Goal: Task Accomplishment & Management: Use online tool/utility

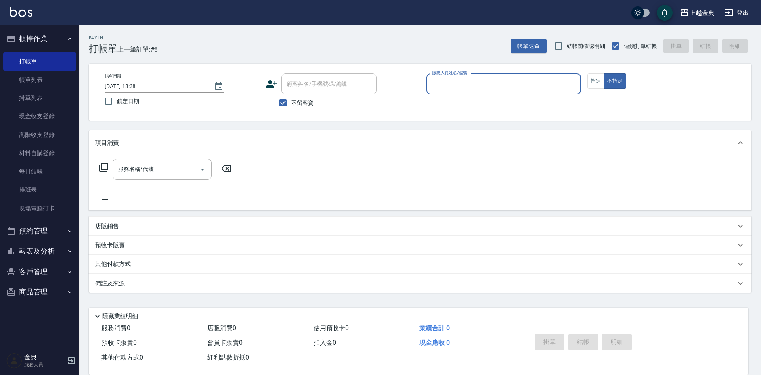
click at [483, 75] on div "服務人員姓名/編號" at bounding box center [504, 83] width 155 height 21
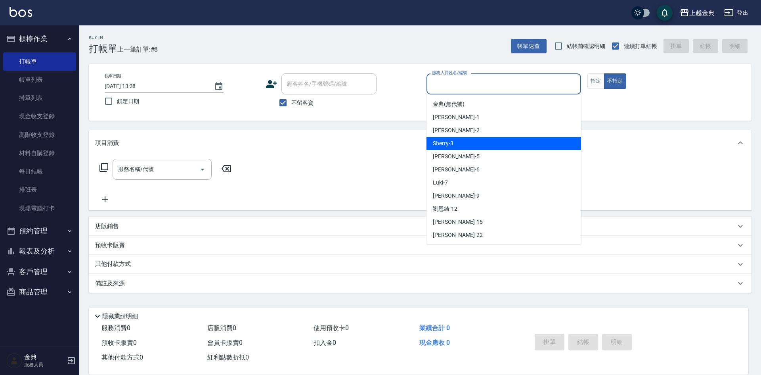
click at [464, 138] on div "Sherry -3" at bounding box center [504, 143] width 155 height 13
type input "Sherry-3"
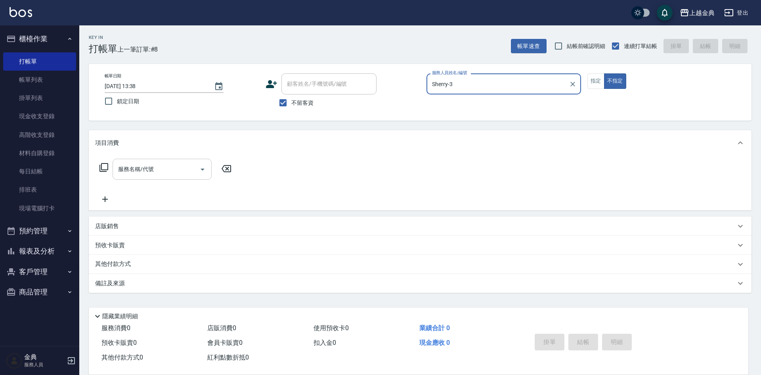
click at [196, 165] on input "服務名稱/代號" at bounding box center [156, 169] width 80 height 14
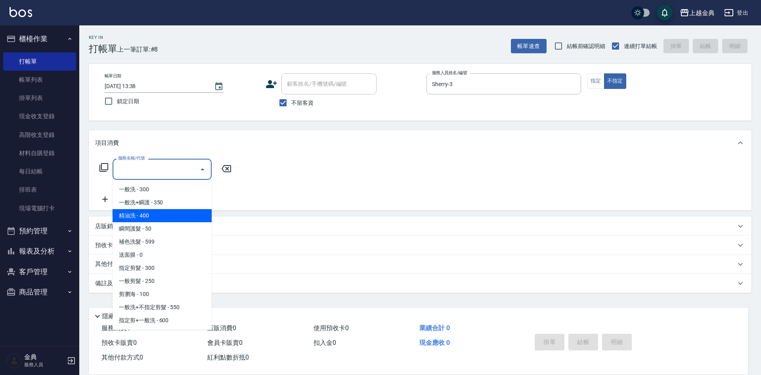
click at [132, 212] on span "精油洗 - 400" at bounding box center [162, 215] width 99 height 13
type input "精油洗(102)"
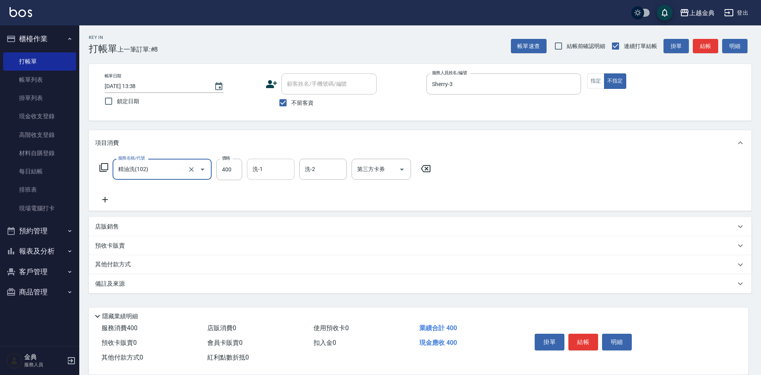
click at [280, 172] on input "洗-1" at bounding box center [271, 169] width 40 height 14
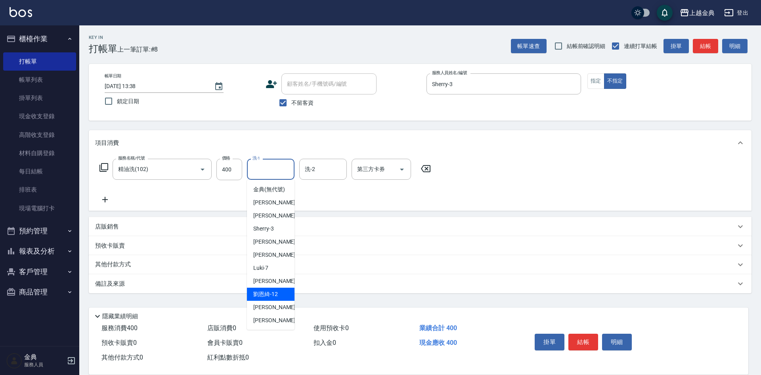
click at [276, 298] on span "[PERSON_NAME]12" at bounding box center [265, 294] width 25 height 8
type input "[PERSON_NAME]-12"
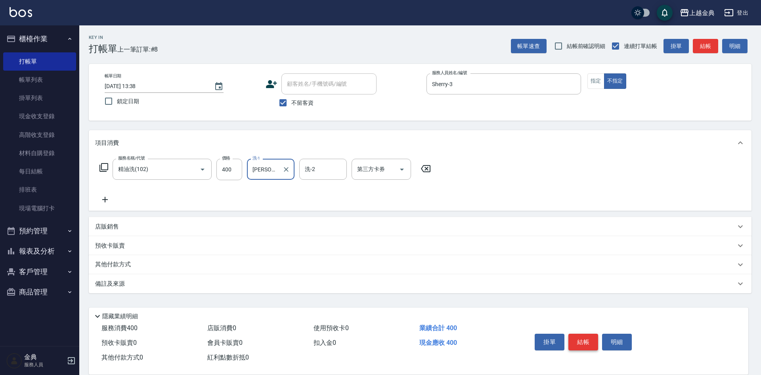
click at [595, 337] on button "結帳" at bounding box center [584, 341] width 30 height 17
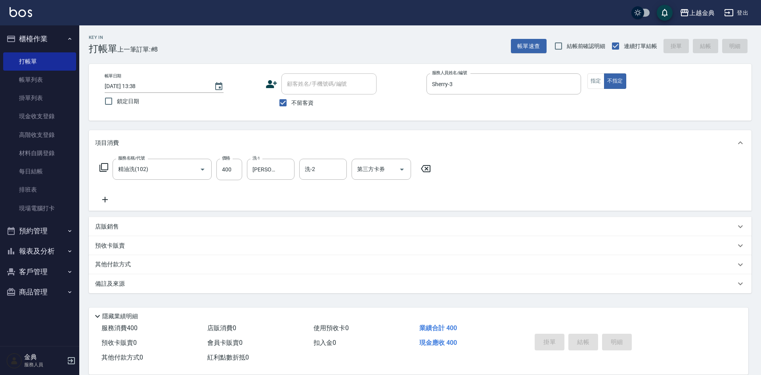
type input "[DATE] 18:16"
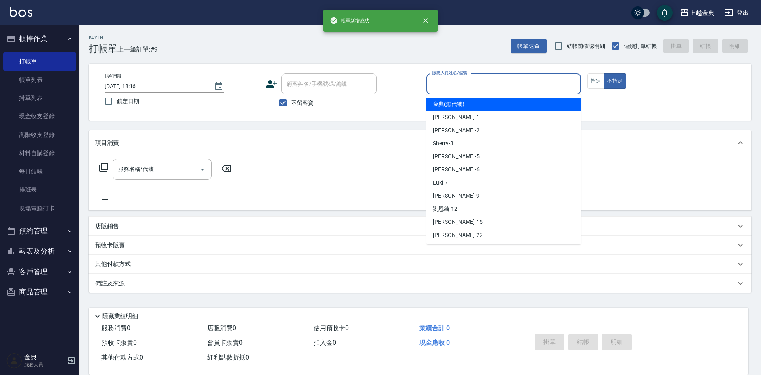
click at [495, 82] on input "服務人員姓名/編號" at bounding box center [504, 84] width 148 height 14
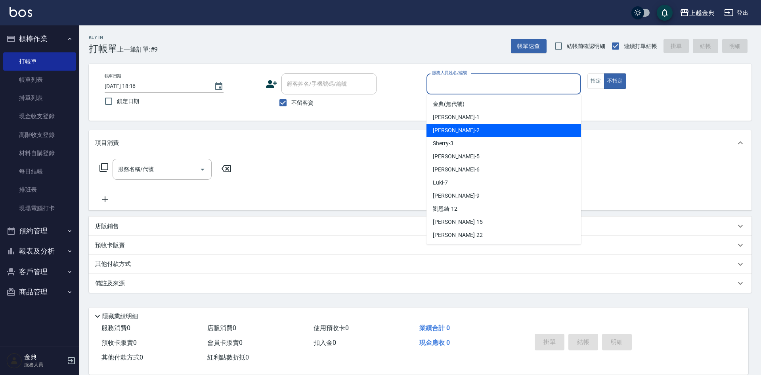
click at [463, 127] on div "Cindy -2" at bounding box center [504, 130] width 155 height 13
type input "Cindy-2"
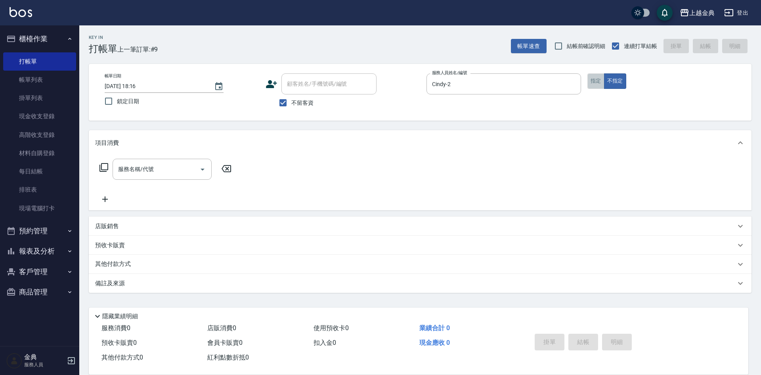
click at [600, 84] on button "指定" at bounding box center [596, 80] width 17 height 15
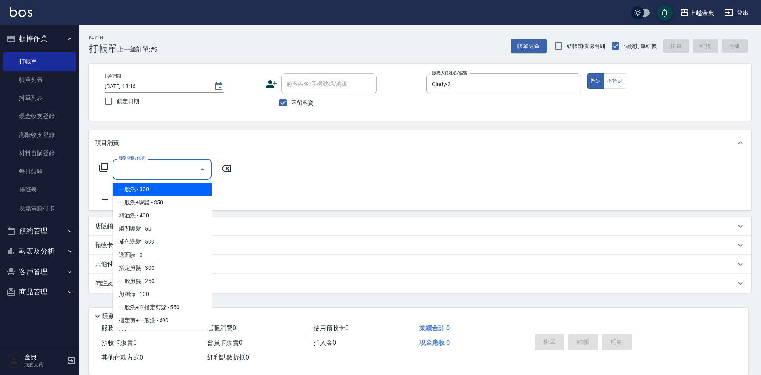
click at [178, 164] on input "服務名稱/代號" at bounding box center [156, 169] width 80 height 14
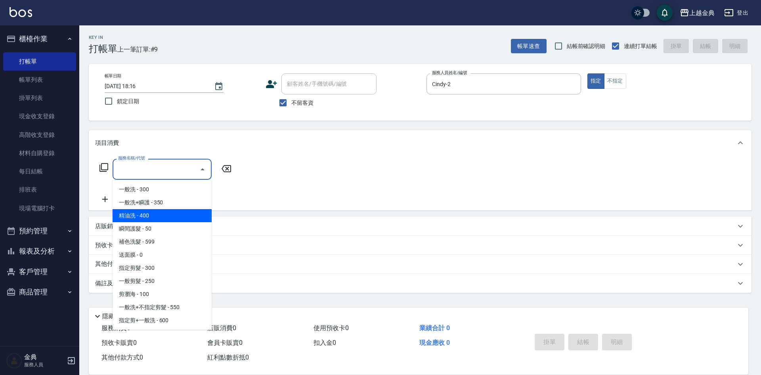
click at [175, 209] on span "精油洗 - 400" at bounding box center [162, 215] width 99 height 13
type input "精油洗(102)"
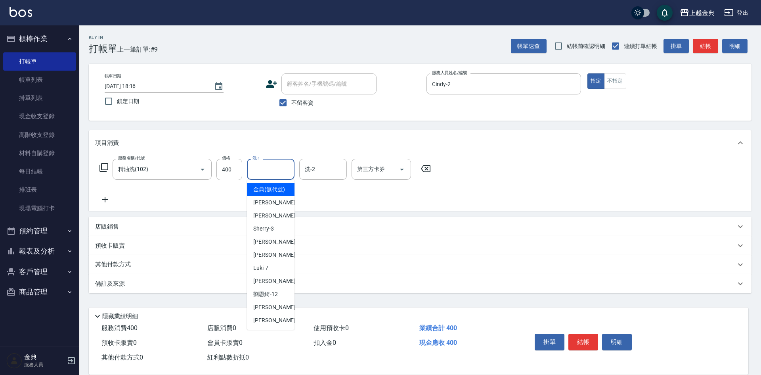
click at [261, 166] on div "洗-1 洗-1" at bounding box center [271, 169] width 48 height 21
click at [263, 324] on span "[PERSON_NAME] -22" at bounding box center [278, 320] width 50 height 8
type input "[PERSON_NAME]-22"
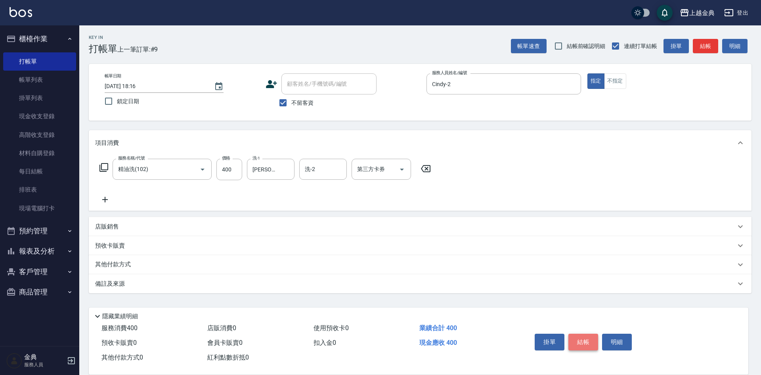
click at [581, 339] on button "結帳" at bounding box center [584, 341] width 30 height 17
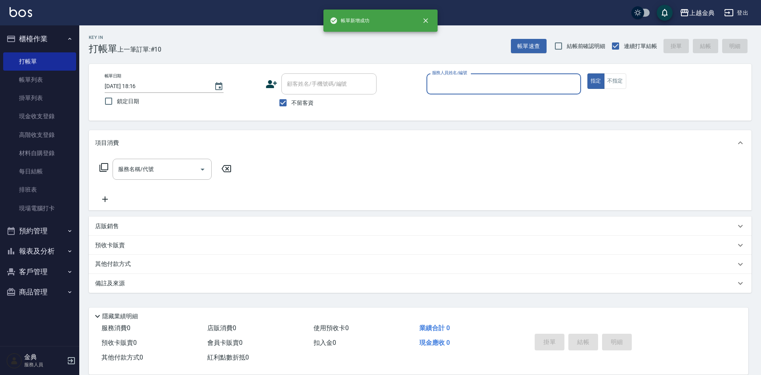
click at [495, 90] on input "服務人員姓名/編號" at bounding box center [504, 84] width 148 height 14
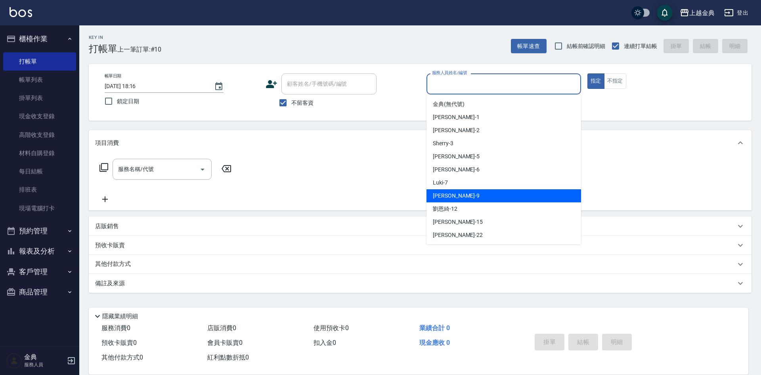
click at [465, 197] on div "[PERSON_NAME] -9" at bounding box center [504, 195] width 155 height 13
type input "[PERSON_NAME]-9"
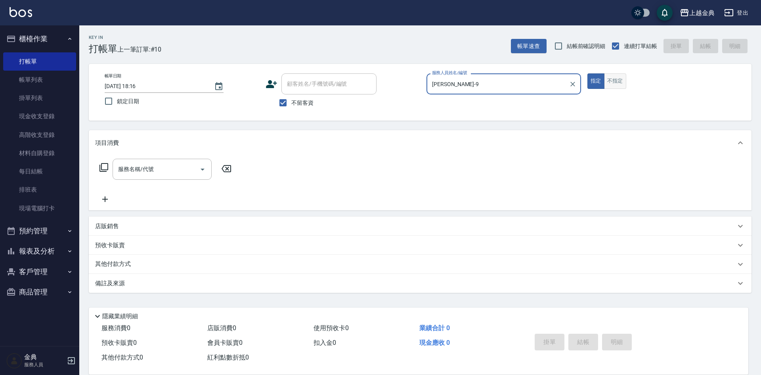
click at [627, 82] on div "指定 不指定" at bounding box center [665, 80] width 155 height 15
click at [623, 82] on button "不指定" at bounding box center [615, 80] width 22 height 15
click at [174, 169] on input "服務名稱/代號" at bounding box center [156, 169] width 80 height 14
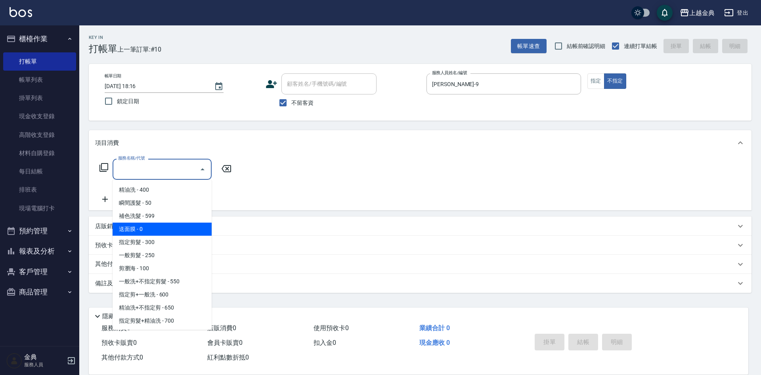
scroll to position [40, 0]
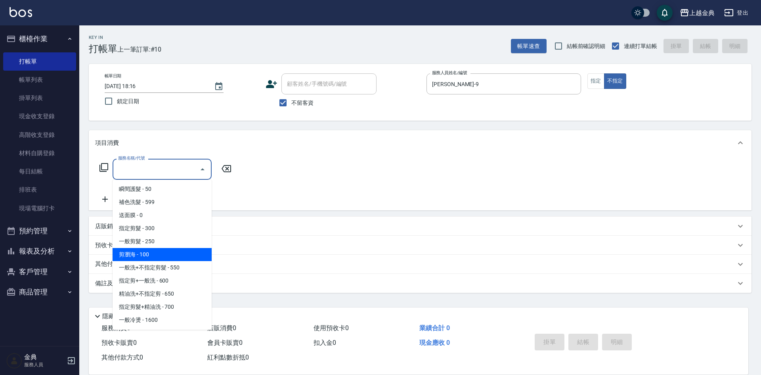
click at [164, 250] on span "剪瀏海 - 100" at bounding box center [162, 254] width 99 height 13
type input "剪瀏海(202)"
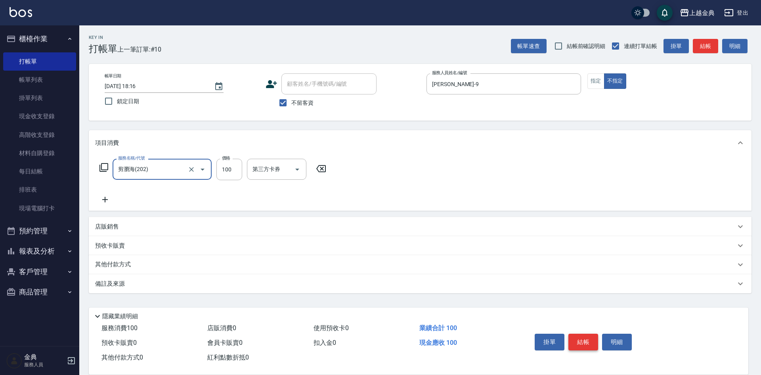
click at [577, 335] on button "結帳" at bounding box center [584, 341] width 30 height 17
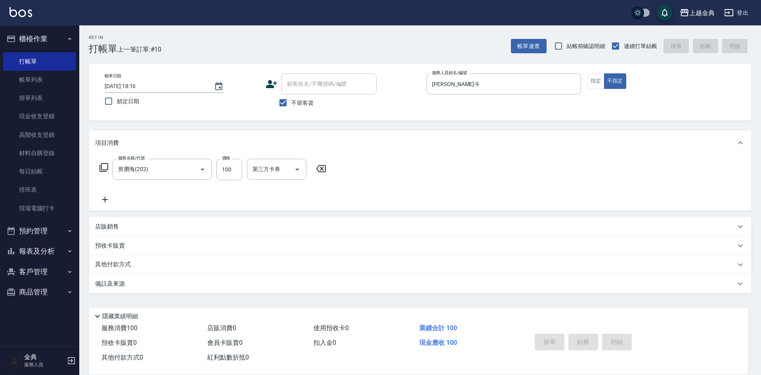
type input "[DATE] 18:17"
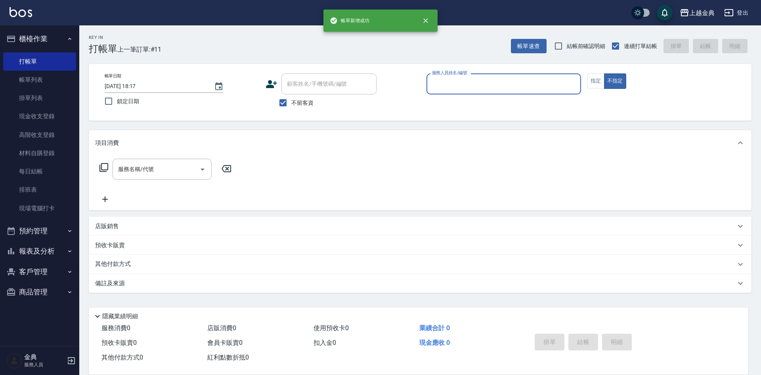
click at [528, 82] on input "服務人員姓名/編號" at bounding box center [504, 84] width 148 height 14
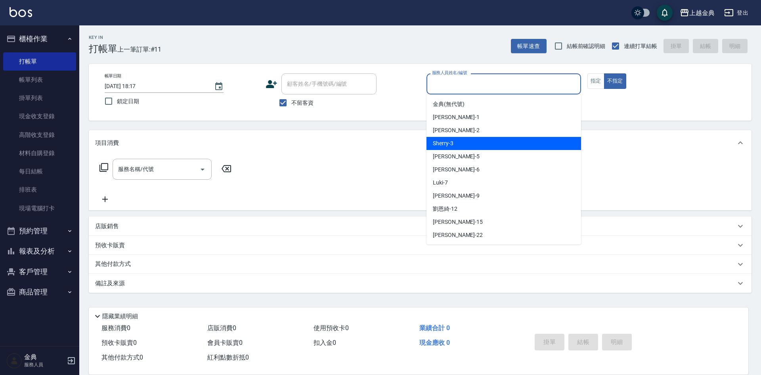
click at [484, 144] on div "Sherry -3" at bounding box center [504, 143] width 155 height 13
type input "Sherry-3"
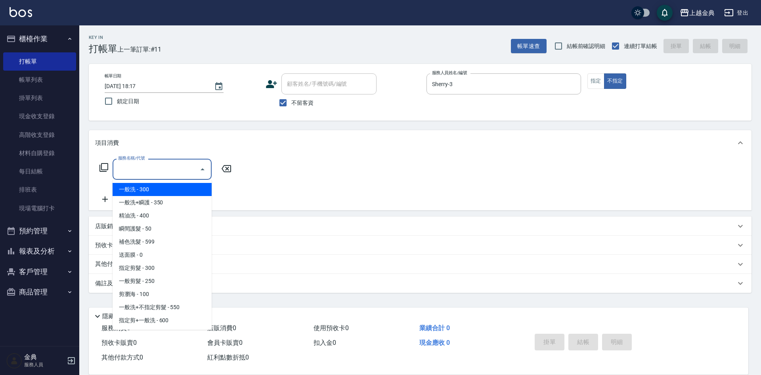
click at [124, 169] on input "服務名稱/代號" at bounding box center [156, 169] width 80 height 14
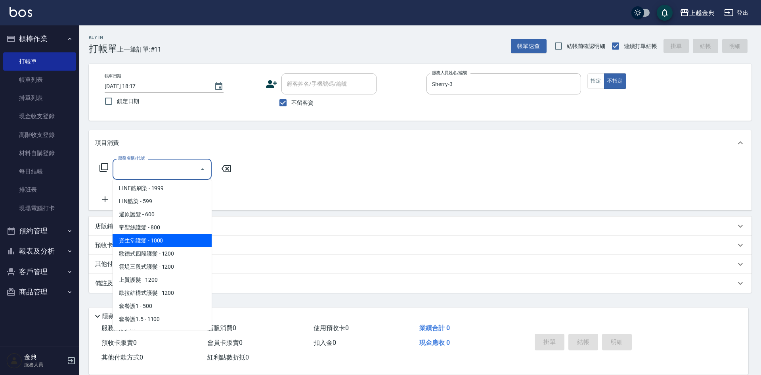
scroll to position [516, 0]
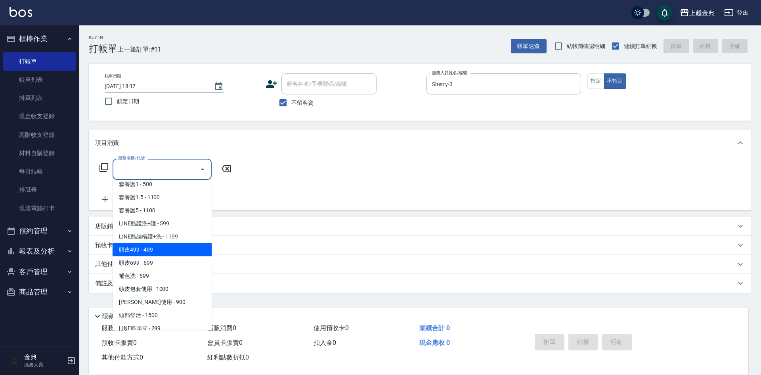
click at [174, 253] on span "頭皮499 - 499" at bounding box center [162, 249] width 99 height 13
type input "頭皮499(601)"
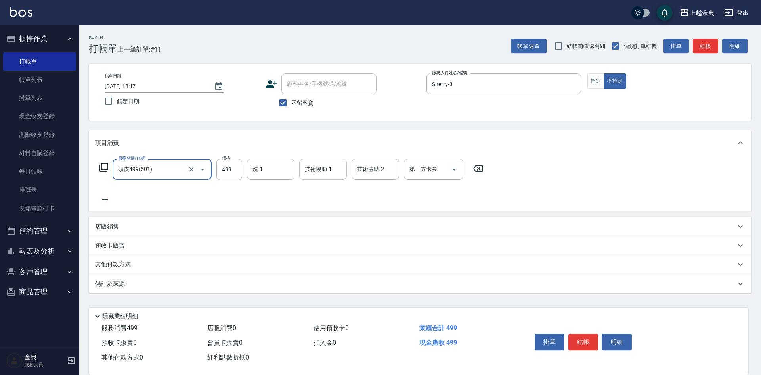
click at [318, 171] on input "技術協助-1" at bounding box center [323, 169] width 40 height 14
click at [322, 330] on div "使用預收卡 0" at bounding box center [363, 328] width 106 height 15
click at [278, 162] on div "洗-1" at bounding box center [271, 169] width 48 height 21
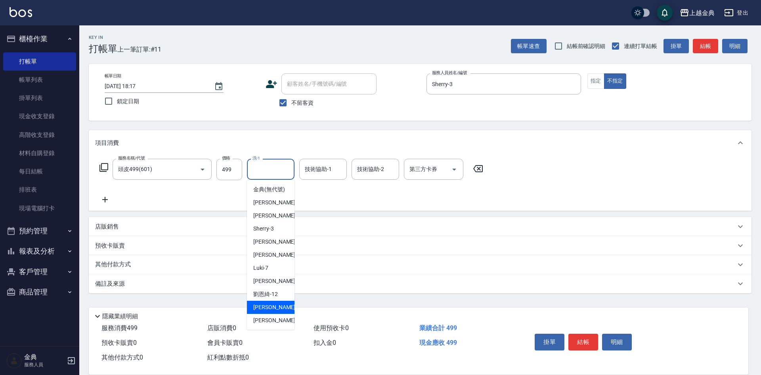
click at [271, 314] on div "[PERSON_NAME] -15" at bounding box center [271, 307] width 48 height 13
type input "[PERSON_NAME]-15"
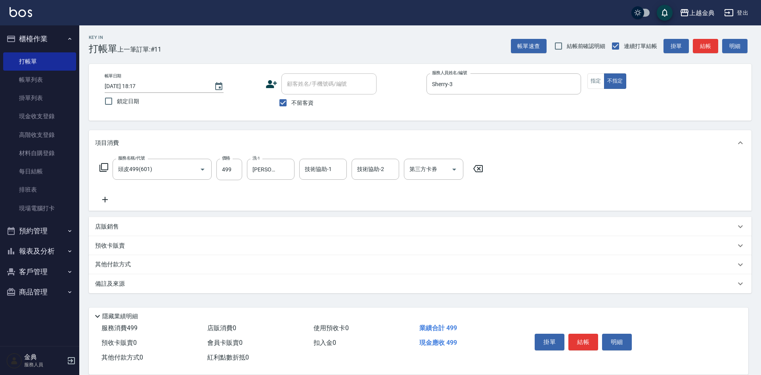
click at [271, 321] on div "店販消費 0" at bounding box center [257, 328] width 106 height 15
click at [281, 171] on button "Clear" at bounding box center [286, 169] width 11 height 11
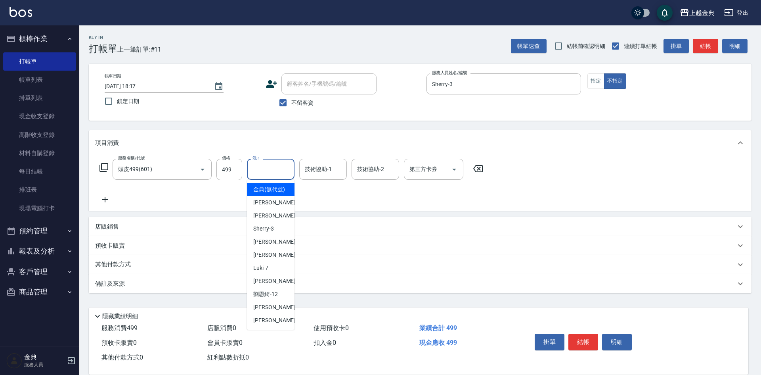
click at [270, 165] on input "洗-1" at bounding box center [271, 169] width 40 height 14
click at [267, 325] on div "[PERSON_NAME] -22" at bounding box center [271, 319] width 48 height 13
type input "[PERSON_NAME]-22"
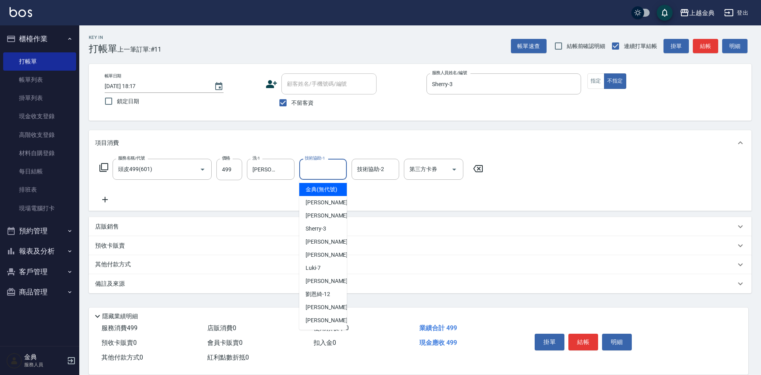
click at [337, 174] on input "技術協助-1" at bounding box center [323, 169] width 40 height 14
click at [327, 325] on div "[PERSON_NAME] -22" at bounding box center [323, 320] width 48 height 13
type input "[PERSON_NAME]-22"
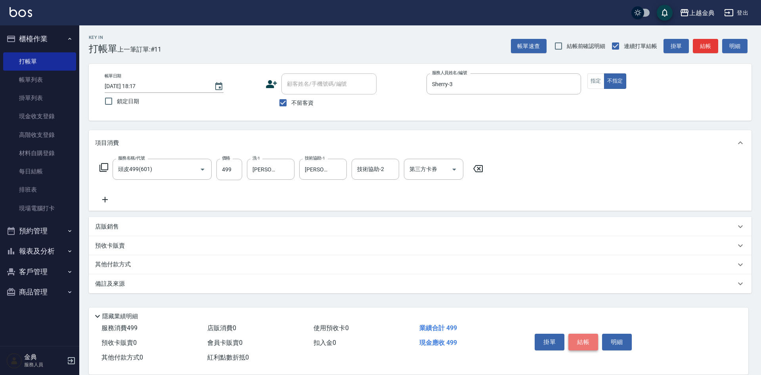
click at [586, 341] on button "結帳" at bounding box center [584, 341] width 30 height 17
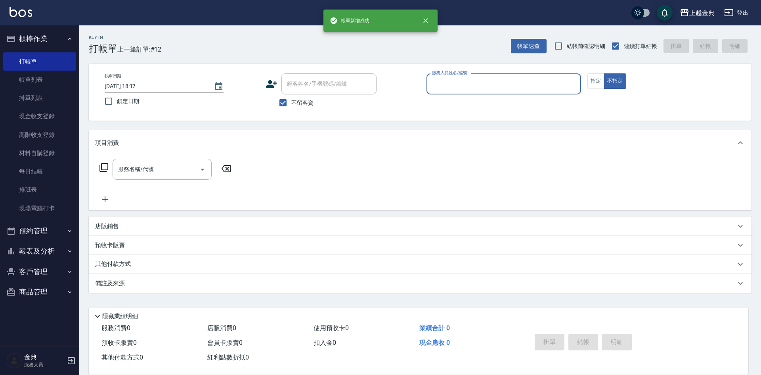
click at [516, 89] on input "服務人員姓名/編號" at bounding box center [504, 84] width 148 height 14
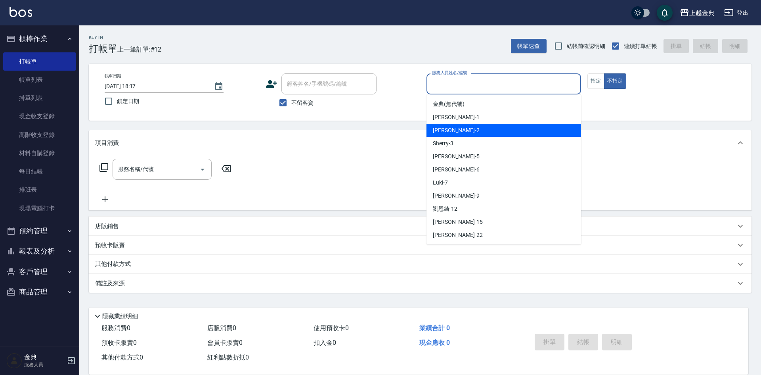
click at [474, 130] on div "Cindy -2" at bounding box center [504, 130] width 155 height 13
type input "Cindy-2"
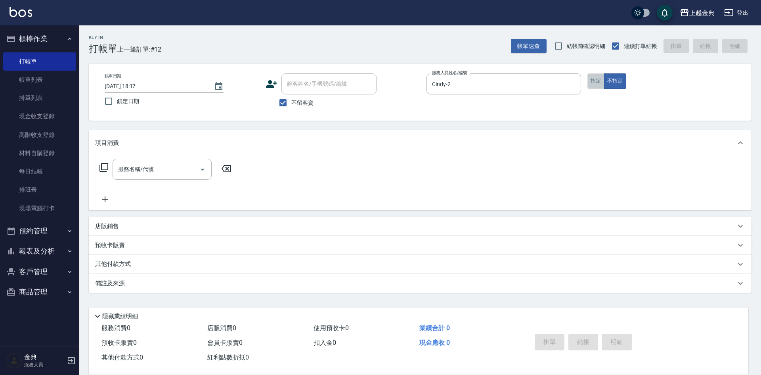
click at [596, 81] on button "指定" at bounding box center [596, 80] width 17 height 15
click at [190, 176] on div "服務名稱/代號" at bounding box center [162, 169] width 99 height 21
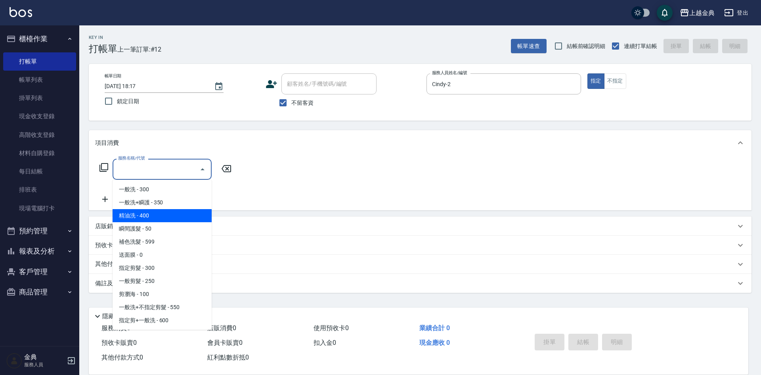
click at [182, 215] on span "精油洗 - 400" at bounding box center [162, 215] width 99 height 13
type input "精油洗(102)"
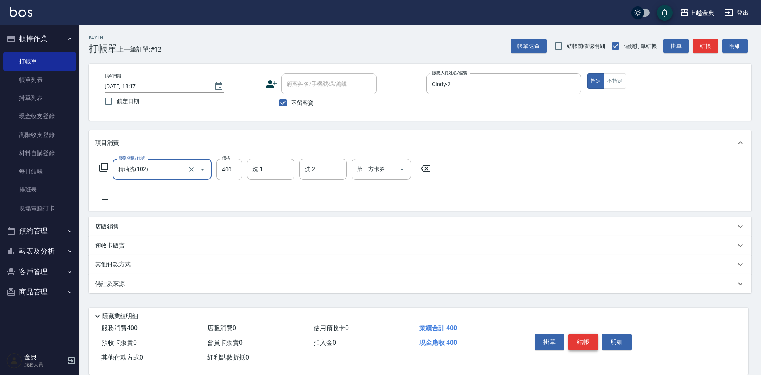
click at [578, 341] on button "結帳" at bounding box center [584, 341] width 30 height 17
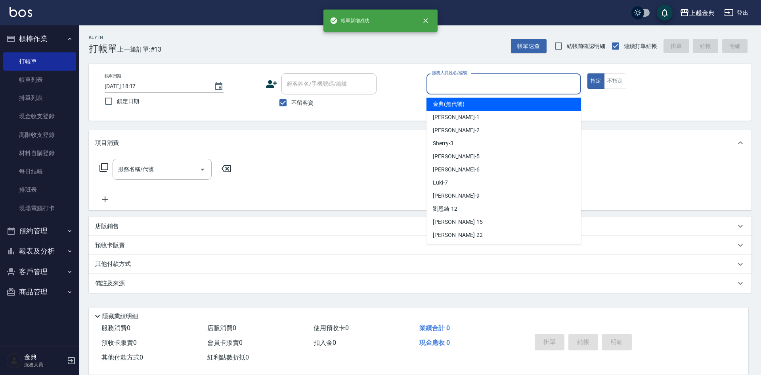
click at [495, 87] on input "服務人員姓名/編號" at bounding box center [504, 84] width 148 height 14
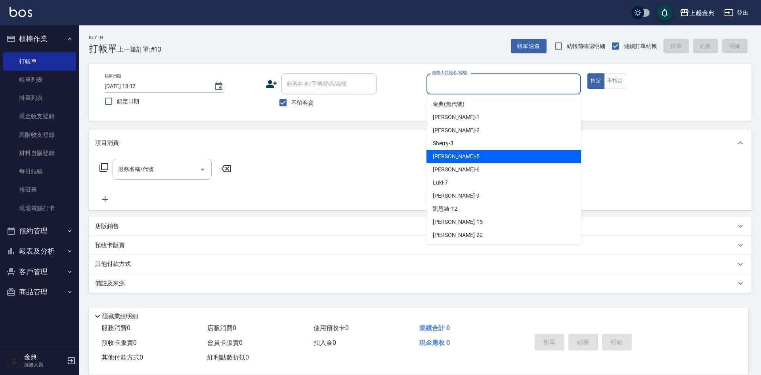
click at [473, 154] on div "小雅 -5" at bounding box center [504, 156] width 155 height 13
type input "[PERSON_NAME]-5"
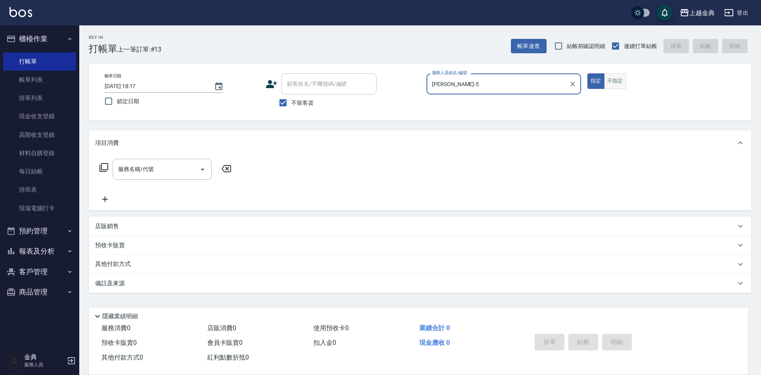
click at [620, 79] on button "不指定" at bounding box center [615, 80] width 22 height 15
click at [195, 172] on input "服務名稱/代號" at bounding box center [156, 169] width 80 height 14
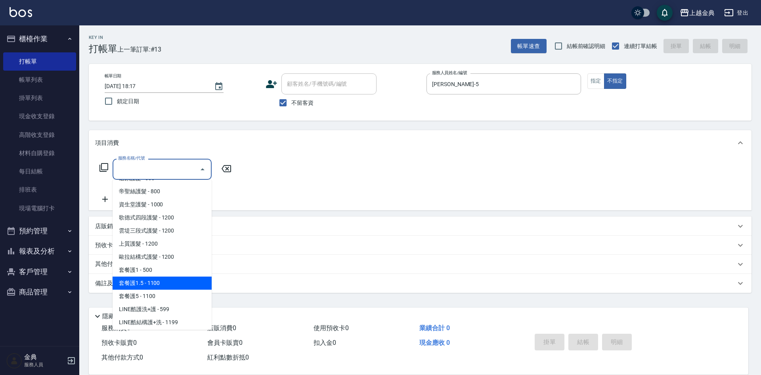
scroll to position [470, 0]
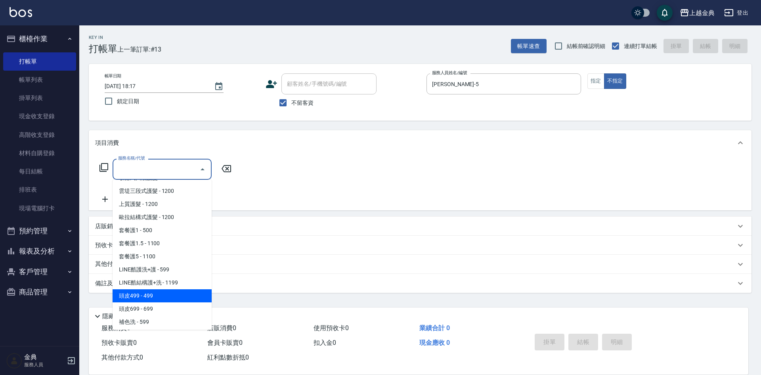
click at [156, 298] on span "頭皮499 - 499" at bounding box center [162, 295] width 99 height 13
type input "頭皮499(601)"
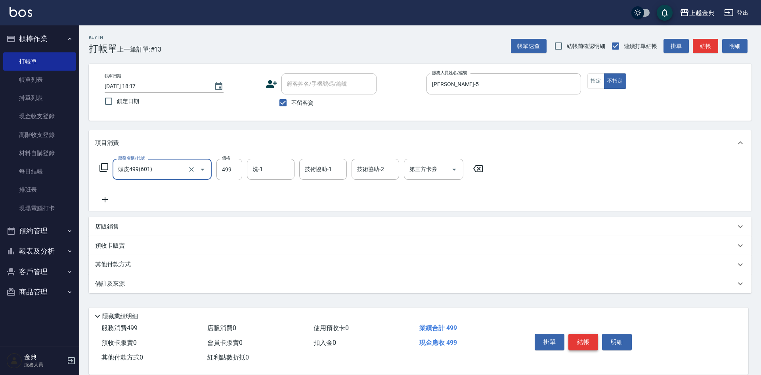
click at [581, 341] on button "結帳" at bounding box center [584, 341] width 30 height 17
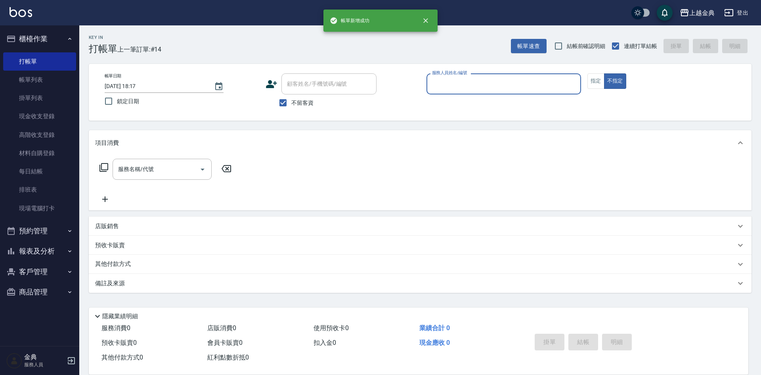
click at [509, 88] on input "服務人員姓名/編號" at bounding box center [504, 84] width 148 height 14
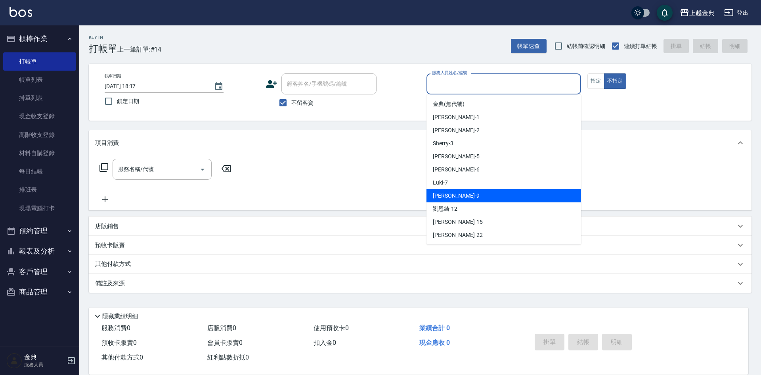
click at [460, 195] on div "[PERSON_NAME] -9" at bounding box center [504, 195] width 155 height 13
type input "[PERSON_NAME]-9"
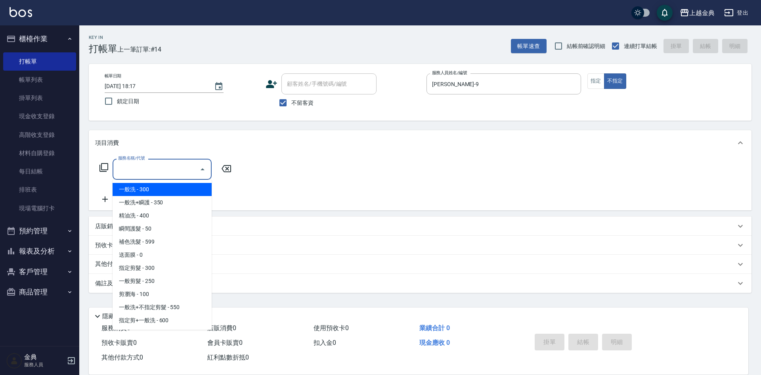
click at [153, 175] on input "服務名稱/代號" at bounding box center [156, 169] width 80 height 14
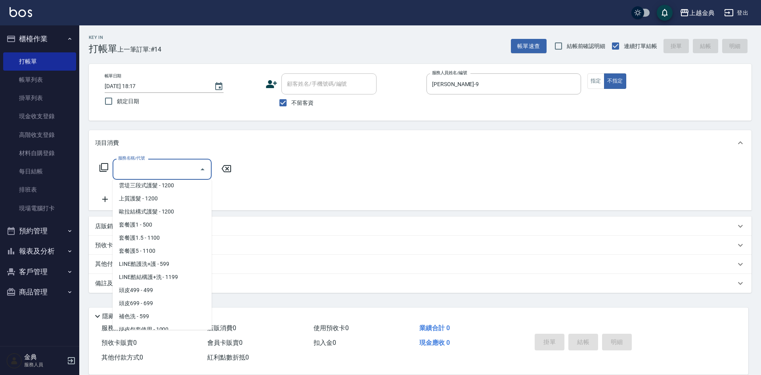
scroll to position [476, 0]
click at [165, 305] on span "頭皮699 - 699" at bounding box center [162, 302] width 99 height 13
type input "頭皮699(602)"
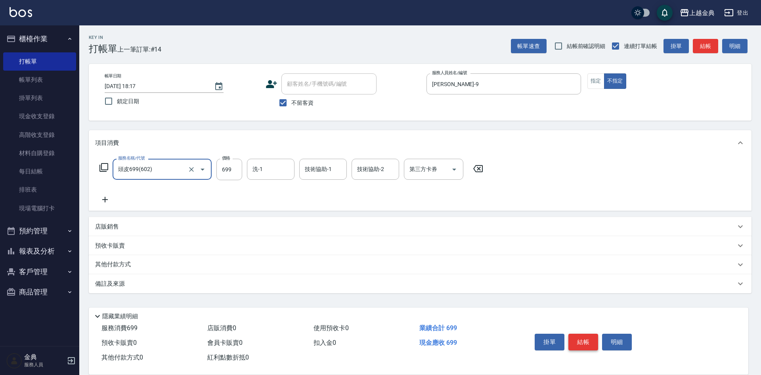
click at [578, 341] on button "結帳" at bounding box center [584, 341] width 30 height 17
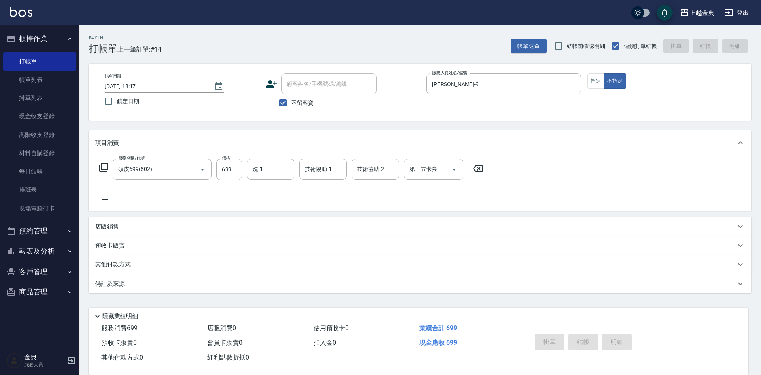
type input "[DATE] 18:18"
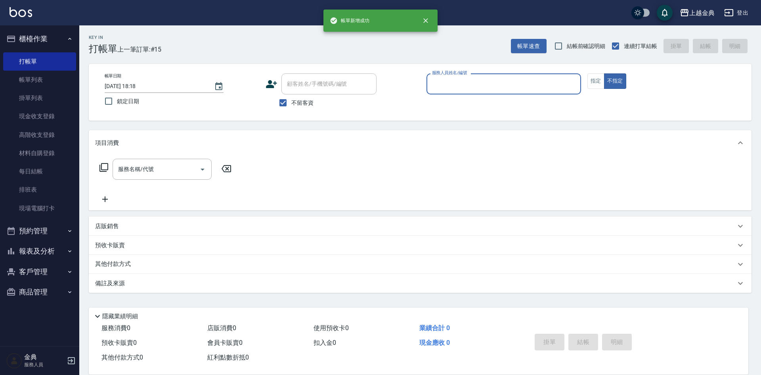
click at [477, 82] on input "服務人員姓名/編號" at bounding box center [504, 84] width 148 height 14
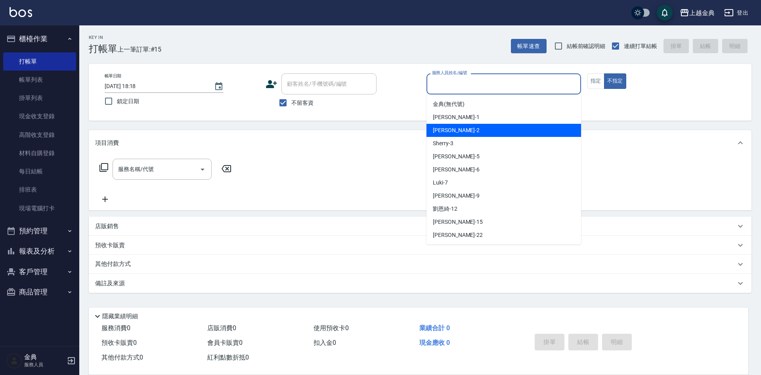
click at [464, 128] on div "Cindy -2" at bounding box center [504, 130] width 155 height 13
type input "Cindy-2"
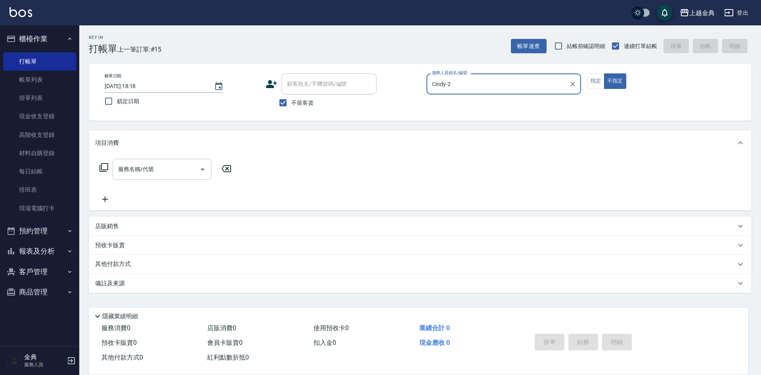
click at [150, 165] on input "服務名稱/代號" at bounding box center [156, 169] width 80 height 14
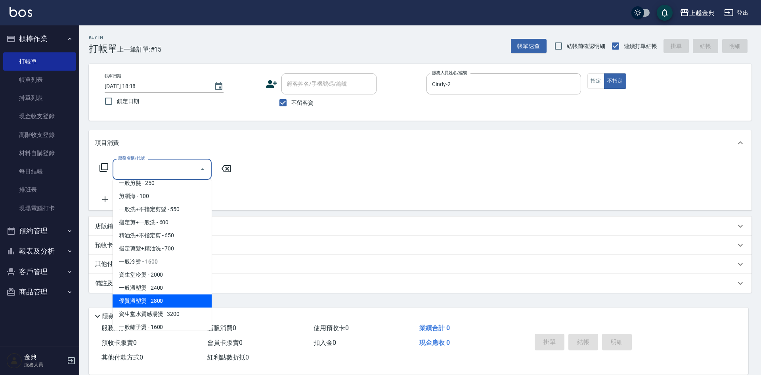
scroll to position [79, 0]
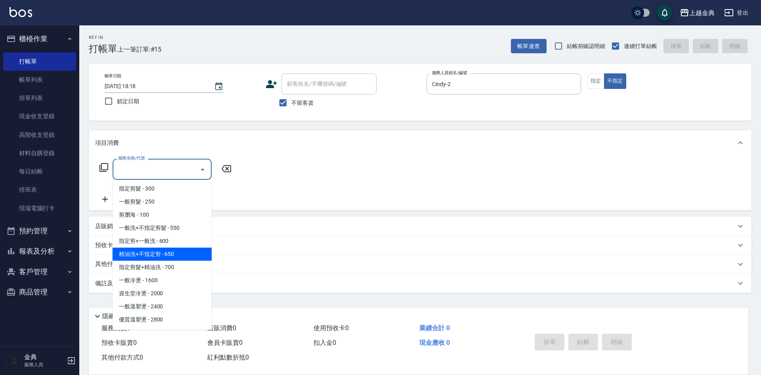
click at [176, 248] on span "精油洗+不指定剪 - 650" at bounding box center [162, 253] width 99 height 13
type input "精油洗+不指定剪(205)"
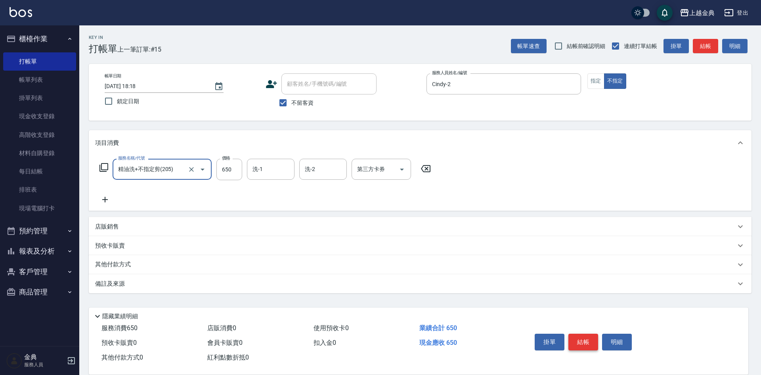
click at [581, 336] on button "結帳" at bounding box center [584, 341] width 30 height 17
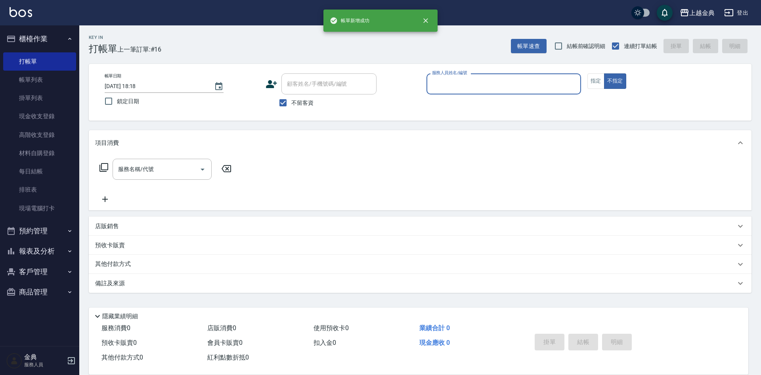
click at [480, 94] on div "服務人員姓名/編號" at bounding box center [504, 83] width 155 height 21
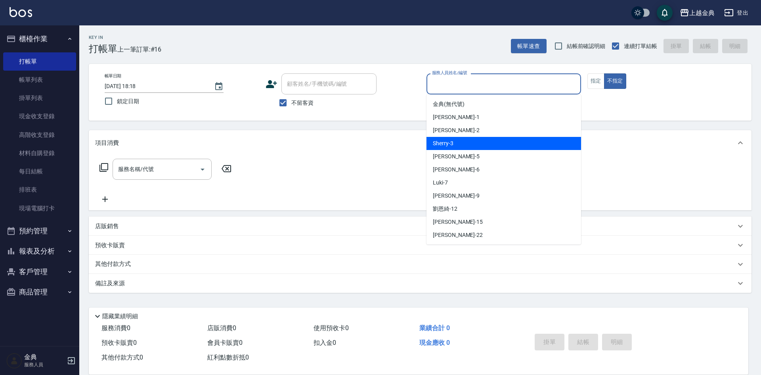
click at [464, 142] on div "Sherry -3" at bounding box center [504, 143] width 155 height 13
type input "Sherry-3"
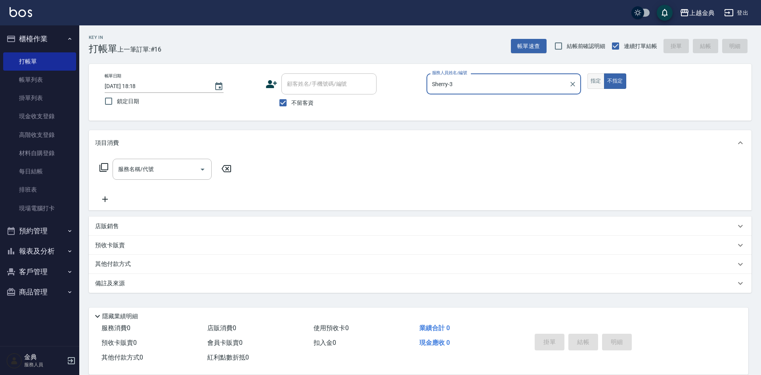
click at [591, 83] on button "指定" at bounding box center [596, 80] width 17 height 15
click at [171, 166] on input "服務名稱/代號" at bounding box center [156, 169] width 80 height 14
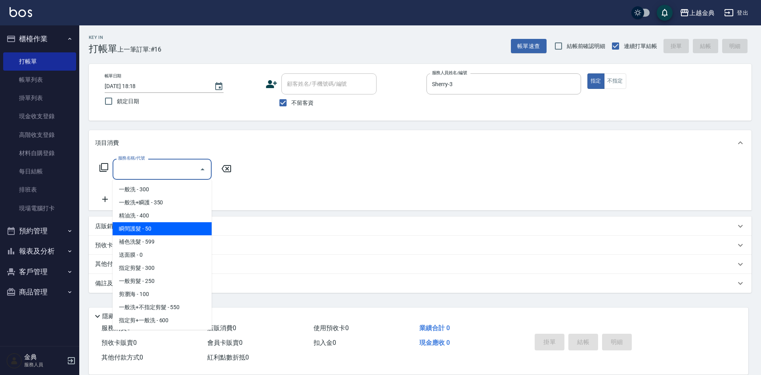
click at [176, 222] on span "瞬間護髮 - 50" at bounding box center [162, 228] width 99 height 13
type input "瞬間護髮(104)"
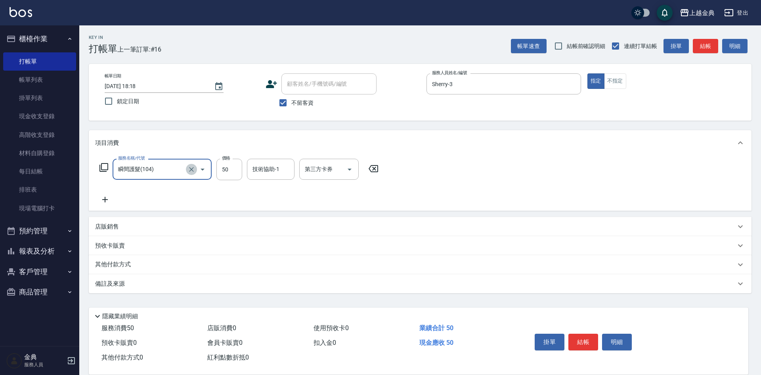
click at [193, 170] on icon "Clear" at bounding box center [191, 169] width 5 height 5
click at [172, 171] on input "服務名稱/代號" at bounding box center [151, 169] width 70 height 14
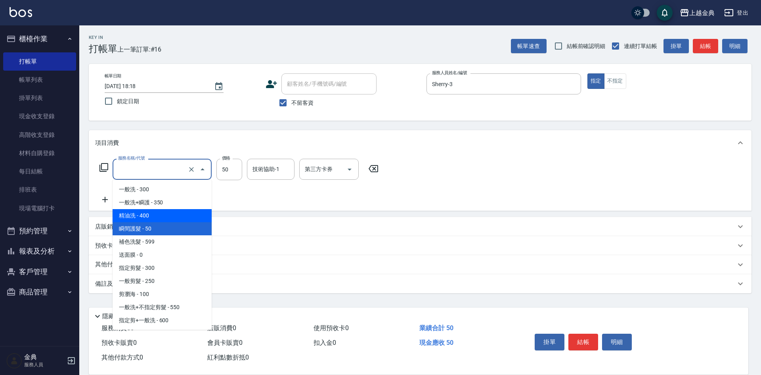
click at [185, 216] on span "精油洗 - 400" at bounding box center [162, 215] width 99 height 13
type input "精油洗(102)"
type input "400"
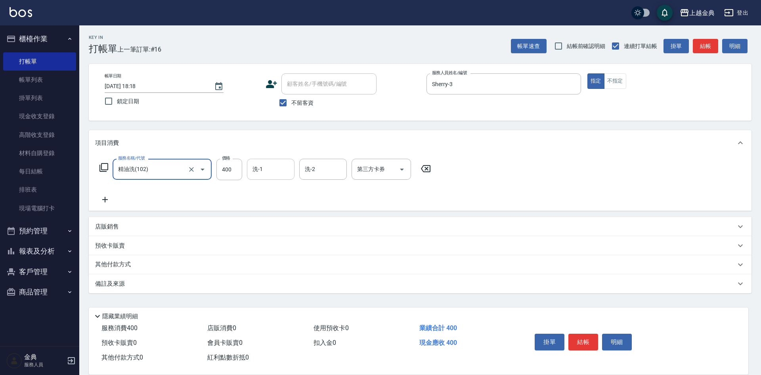
click at [252, 171] on input "洗-1" at bounding box center [271, 169] width 40 height 14
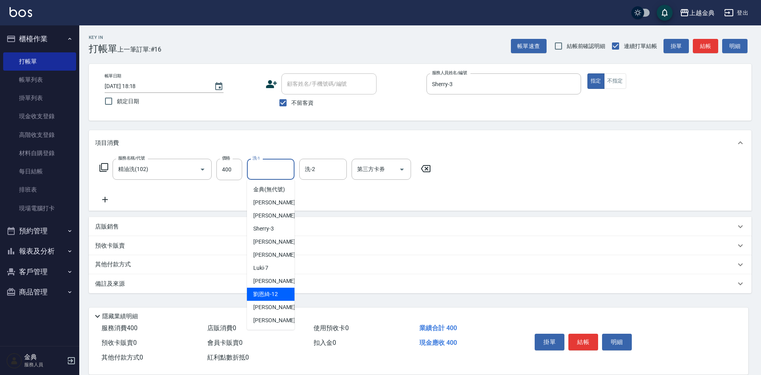
click at [267, 298] on span "[PERSON_NAME]12" at bounding box center [265, 294] width 25 height 8
type input "[PERSON_NAME]-12"
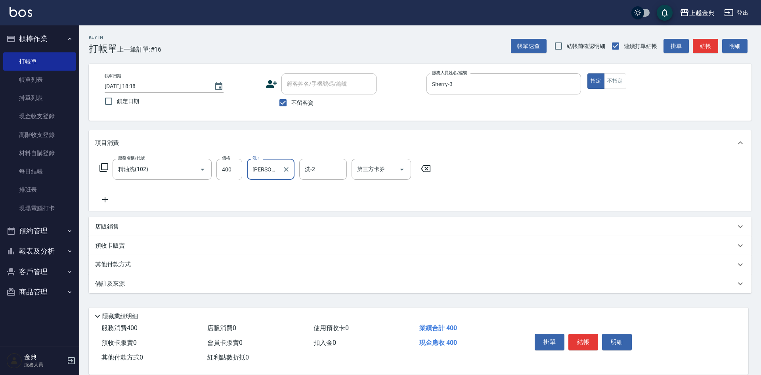
click at [590, 340] on button "結帳" at bounding box center [584, 341] width 30 height 17
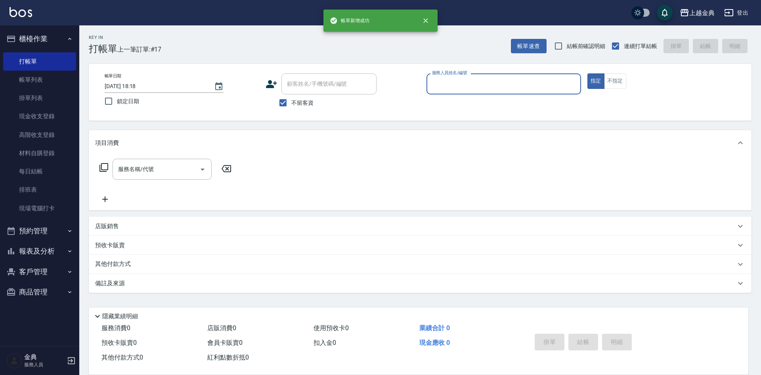
click at [537, 89] on input "服務人員姓名/編號" at bounding box center [504, 84] width 148 height 14
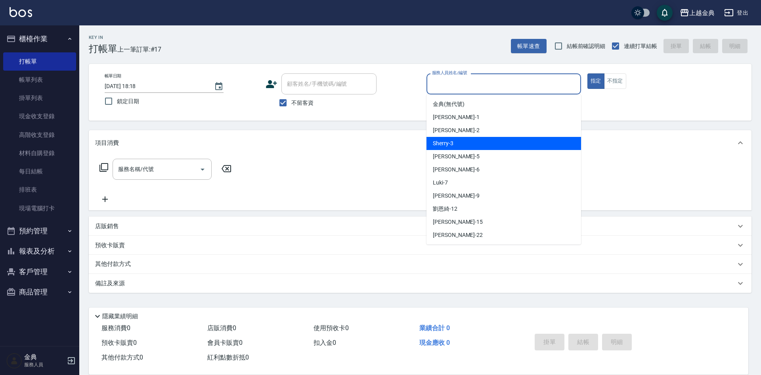
click at [504, 142] on div "Sherry -3" at bounding box center [504, 143] width 155 height 13
type input "Sherry-3"
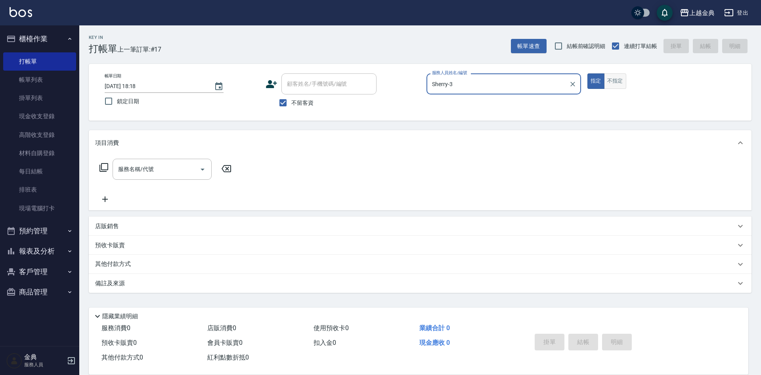
click at [616, 77] on button "不指定" at bounding box center [615, 80] width 22 height 15
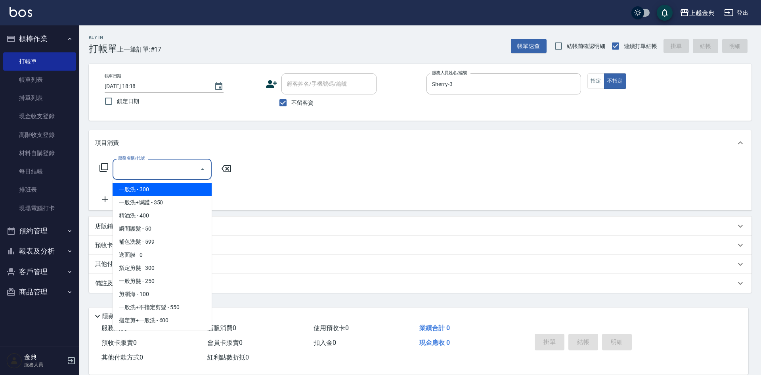
click at [180, 170] on input "服務名稱/代號" at bounding box center [156, 169] width 80 height 14
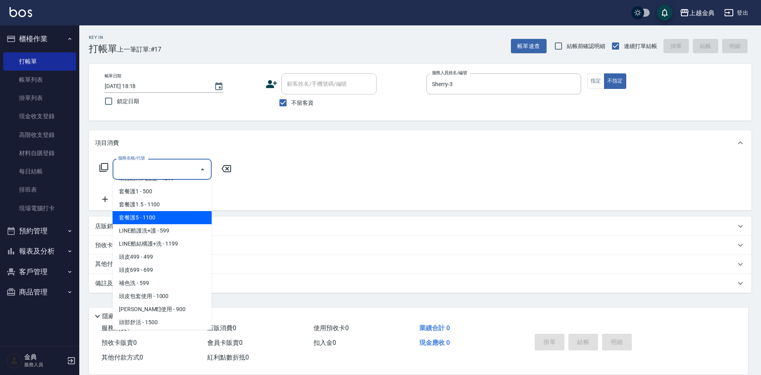
scroll to position [516, 0]
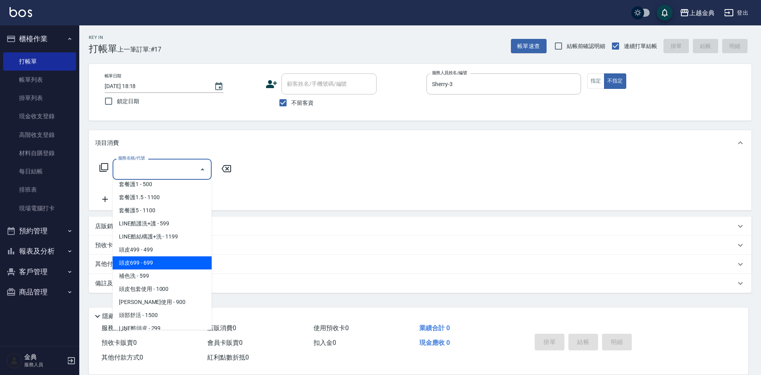
click at [178, 258] on span "頭皮699 - 699" at bounding box center [162, 262] width 99 height 13
type input "頭皮699(602)"
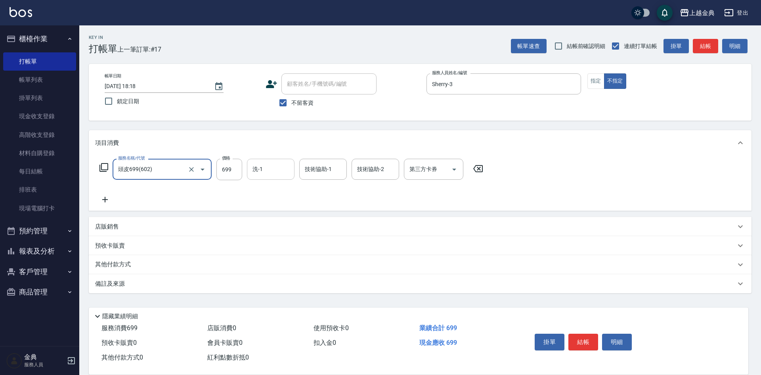
click at [284, 168] on input "洗-1" at bounding box center [271, 169] width 40 height 14
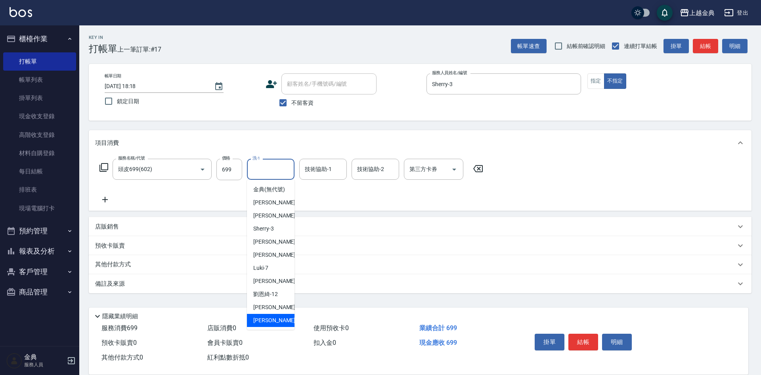
click at [267, 324] on span "[PERSON_NAME] -22" at bounding box center [278, 320] width 50 height 8
type input "[PERSON_NAME]-22"
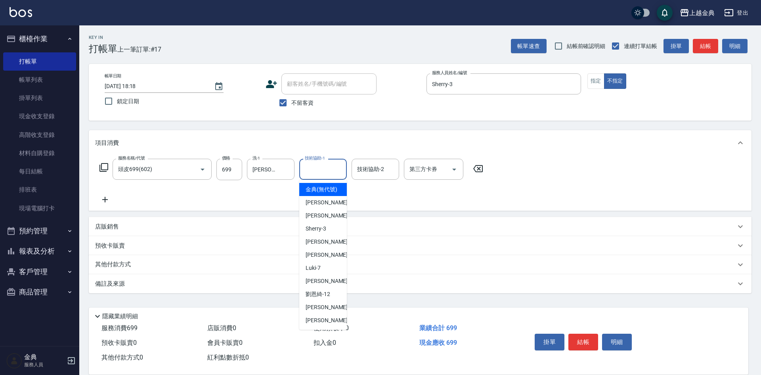
click at [319, 171] on input "技術協助-1" at bounding box center [323, 169] width 40 height 14
click at [324, 322] on div "[PERSON_NAME] -22" at bounding box center [323, 320] width 48 height 13
type input "[PERSON_NAME]-22"
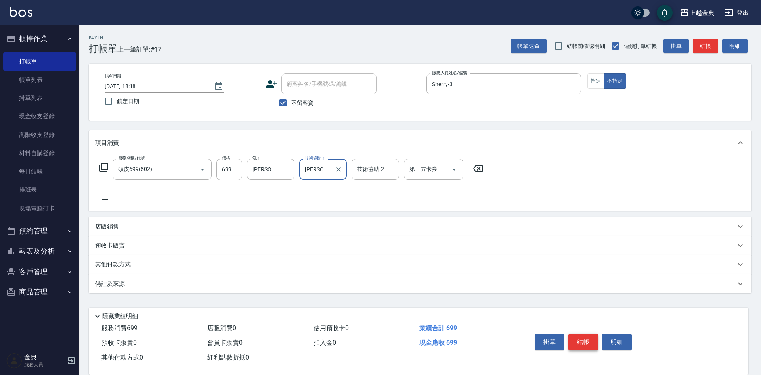
click at [583, 334] on button "結帳" at bounding box center [584, 341] width 30 height 17
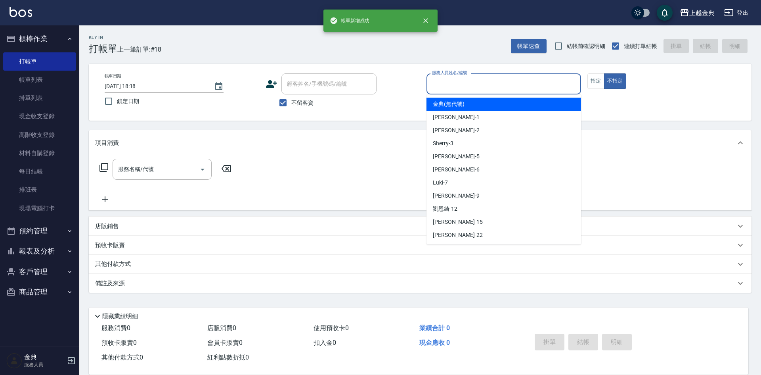
click at [537, 86] on input "服務人員姓名/編號" at bounding box center [504, 84] width 148 height 14
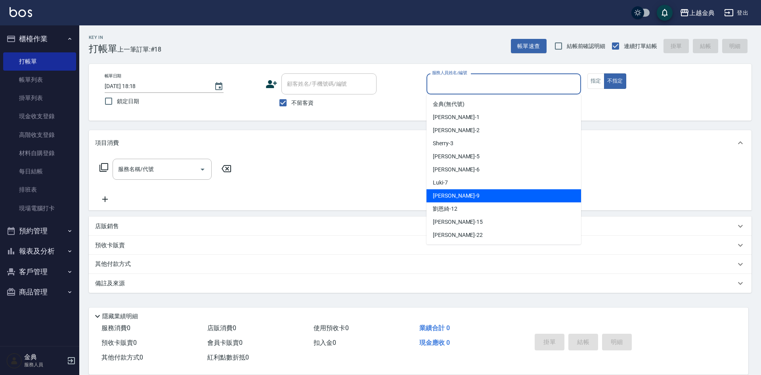
click at [451, 193] on span "[PERSON_NAME] -9" at bounding box center [456, 196] width 47 height 8
type input "[PERSON_NAME]-9"
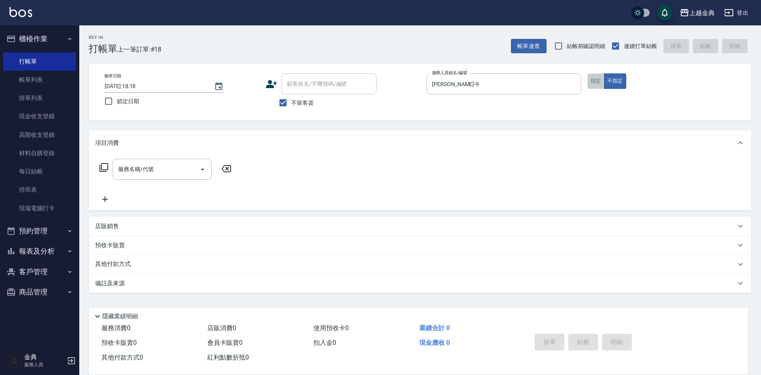
click at [597, 86] on button "指定" at bounding box center [596, 80] width 17 height 15
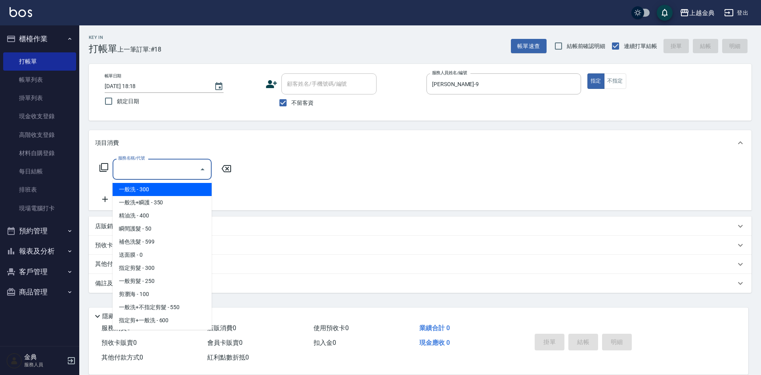
click at [166, 167] on input "服務名稱/代號" at bounding box center [156, 169] width 80 height 14
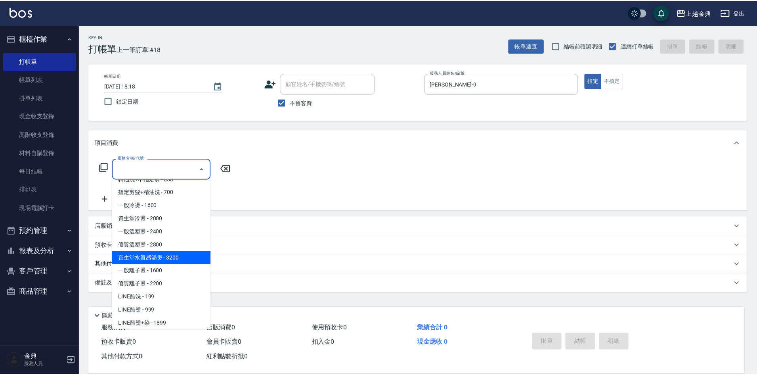
scroll to position [159, 0]
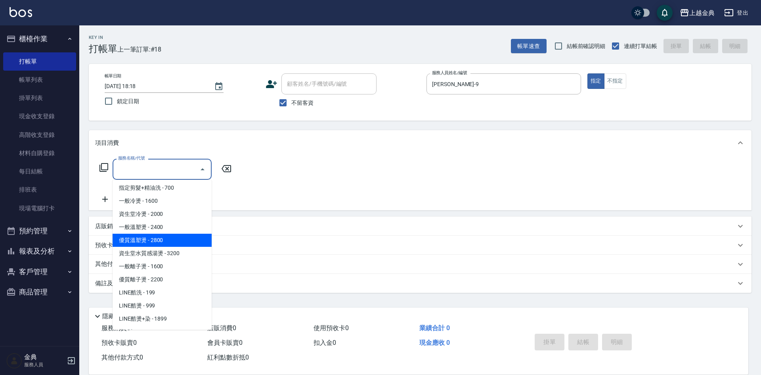
click at [152, 240] on span "優質溫塑燙 - 2800" at bounding box center [162, 240] width 99 height 13
type input "優質溫塑燙(304)"
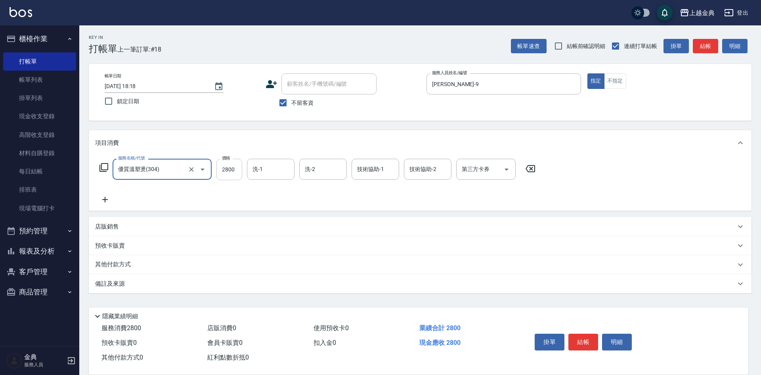
click at [234, 172] on input "2800" at bounding box center [230, 169] width 26 height 21
type input "3800"
click at [104, 197] on icon at bounding box center [105, 200] width 20 height 10
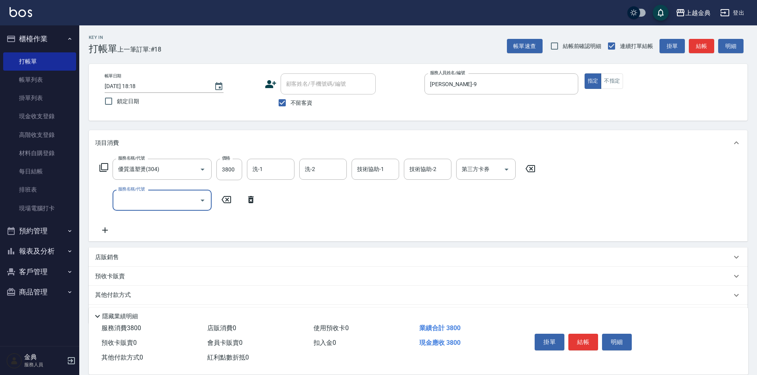
click at [139, 198] on input "服務名稱/代號" at bounding box center [156, 200] width 80 height 14
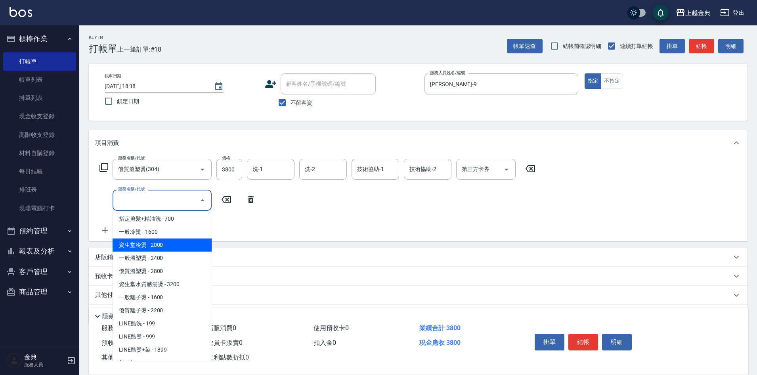
click at [149, 242] on span "資生堂冷燙 - 2000" at bounding box center [162, 244] width 99 height 13
type input "資生堂冷燙(302)"
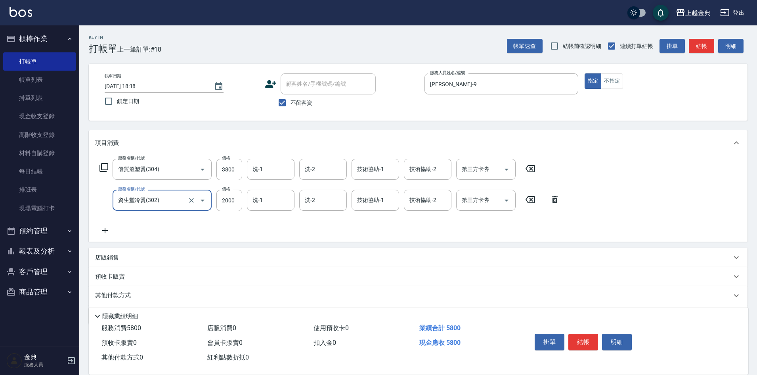
click at [164, 207] on div "資生堂冷燙(302) 服務名稱/代號" at bounding box center [162, 200] width 99 height 21
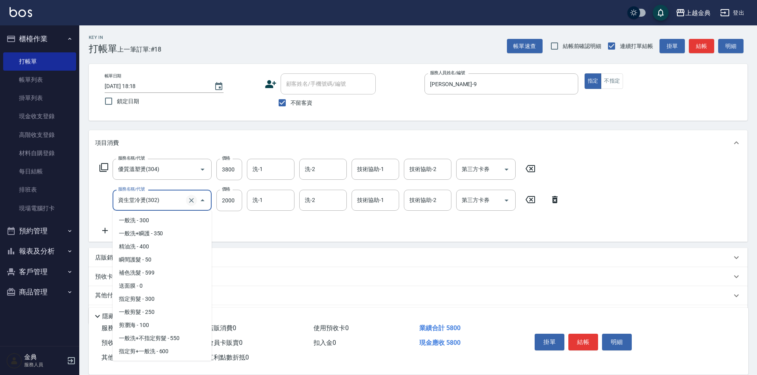
scroll to position [50, 0]
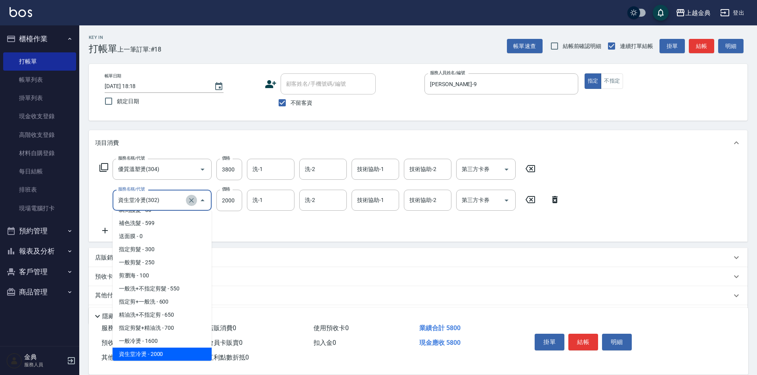
click at [191, 201] on icon "Clear" at bounding box center [191, 200] width 5 height 5
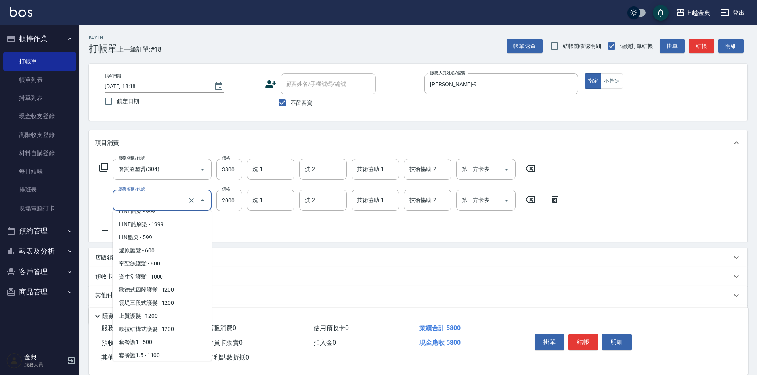
scroll to position [406, 0]
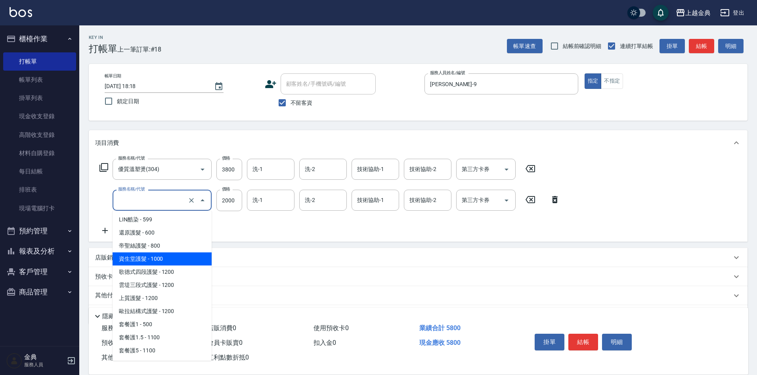
click at [176, 260] on span "資生堂護髮 - 1000" at bounding box center [162, 258] width 99 height 13
type input "資生堂護髮(503)"
type input "1000"
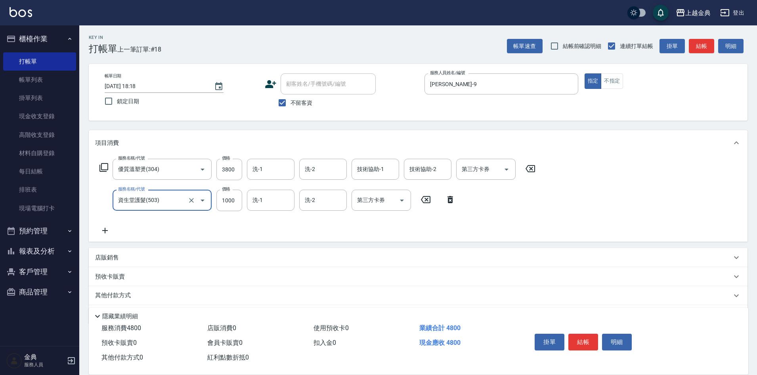
click at [119, 294] on p "其他付款方式" at bounding box center [115, 295] width 40 height 9
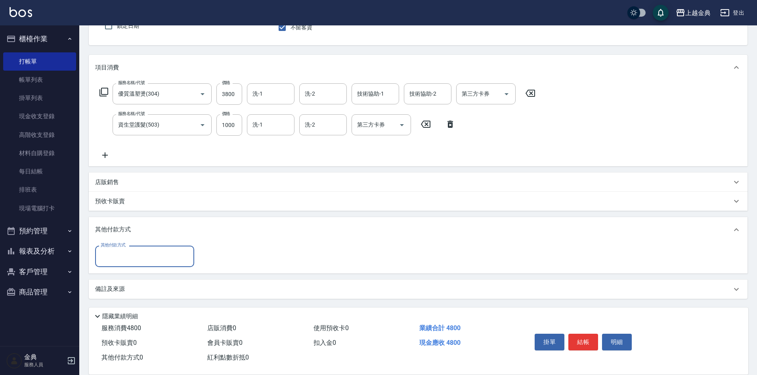
click at [160, 258] on input "其他付款方式" at bounding box center [145, 256] width 92 height 14
click at [149, 314] on span "轉帳" at bounding box center [144, 315] width 99 height 13
type input "轉帳"
type input "4800"
click at [574, 339] on button "結帳" at bounding box center [584, 341] width 30 height 17
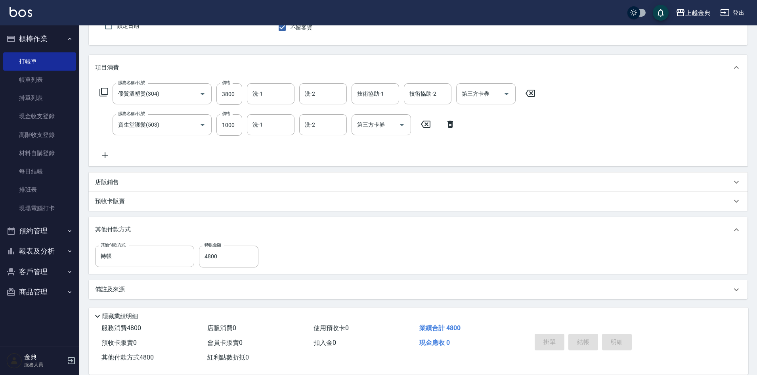
type input "[DATE] 18:19"
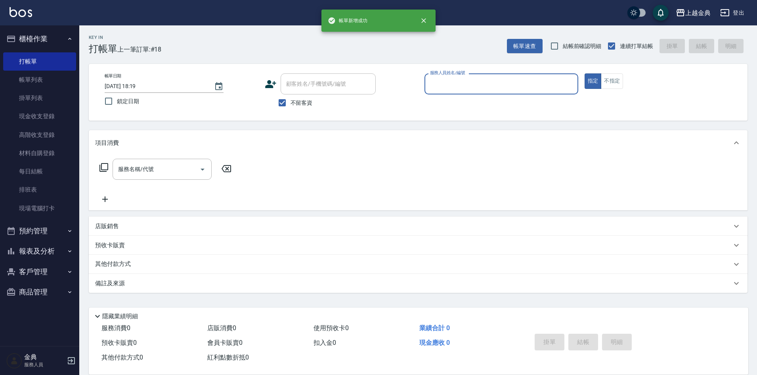
scroll to position [0, 0]
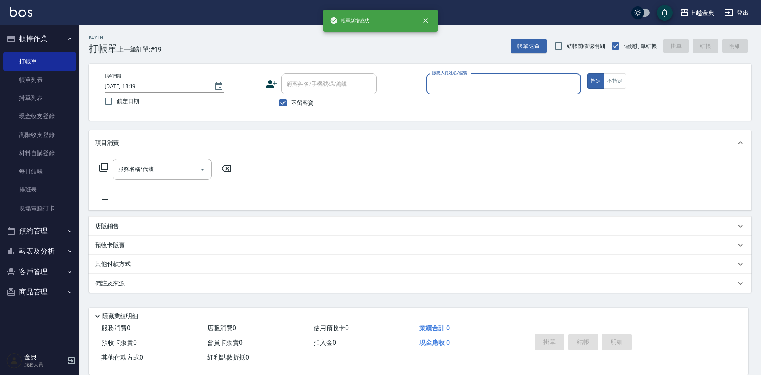
click at [499, 83] on input "服務人員姓名/編號" at bounding box center [504, 84] width 148 height 14
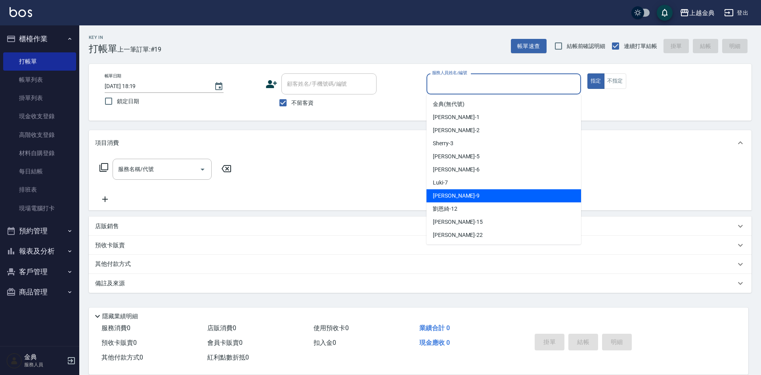
click at [481, 193] on div "[PERSON_NAME] -9" at bounding box center [504, 195] width 155 height 13
type input "[PERSON_NAME]-9"
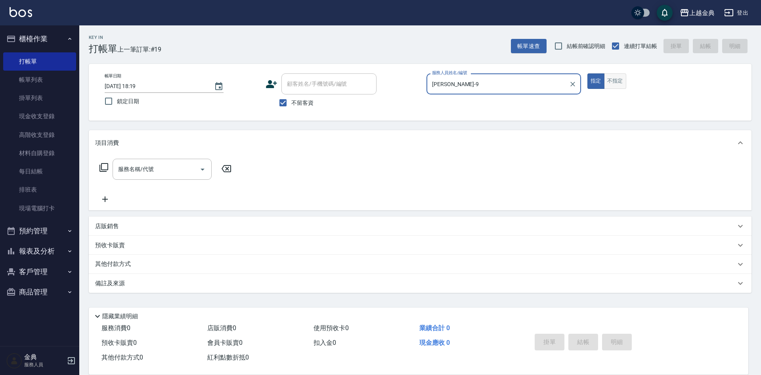
click at [623, 85] on button "不指定" at bounding box center [615, 80] width 22 height 15
click at [166, 169] on input "服務名稱/代號" at bounding box center [156, 169] width 80 height 14
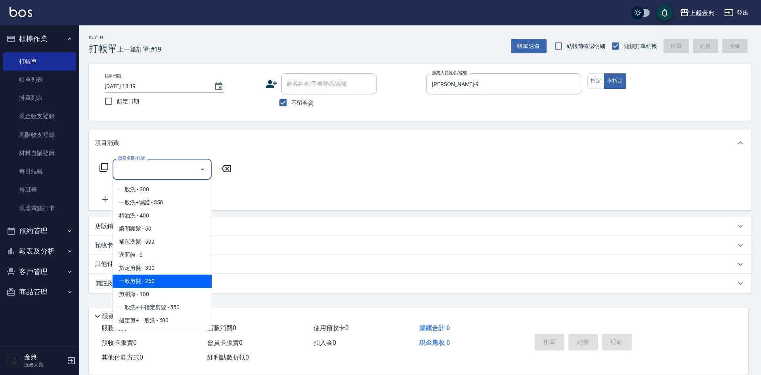
click at [190, 285] on span "一般剪髮 - 250" at bounding box center [162, 280] width 99 height 13
type input "一般剪髮(200)"
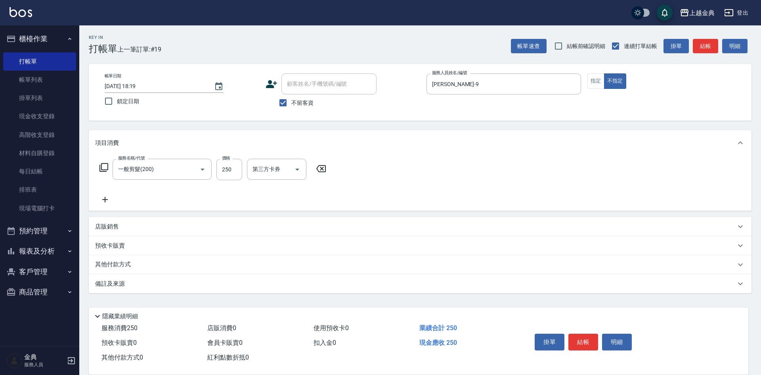
click at [105, 200] on icon at bounding box center [105, 200] width 6 height 6
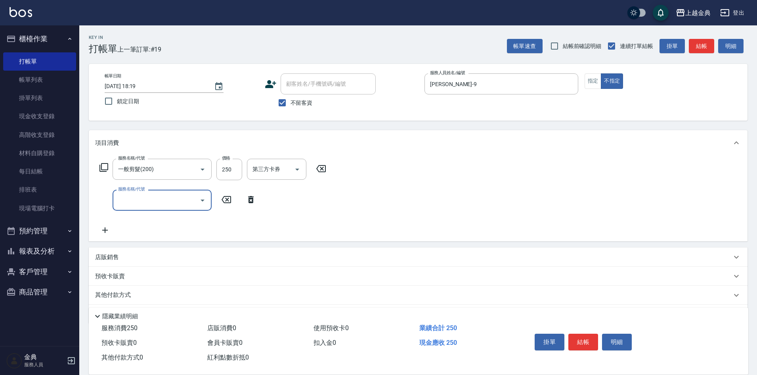
click at [142, 204] on input "服務名稱/代號" at bounding box center [156, 200] width 80 height 14
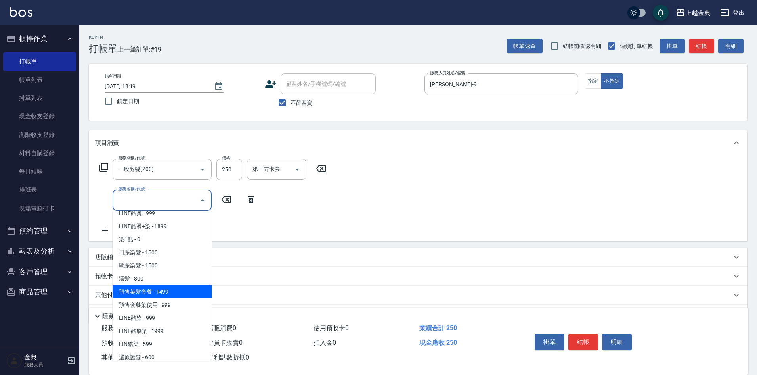
scroll to position [238, 0]
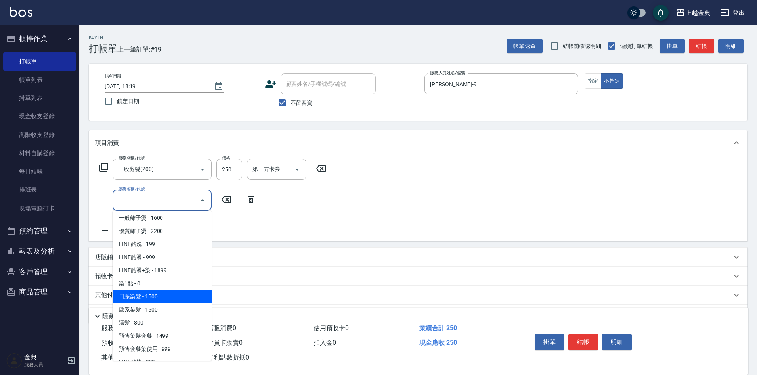
click at [161, 302] on span "日系染髮 - 1500" at bounding box center [162, 296] width 99 height 13
type input "日系染髮(401)"
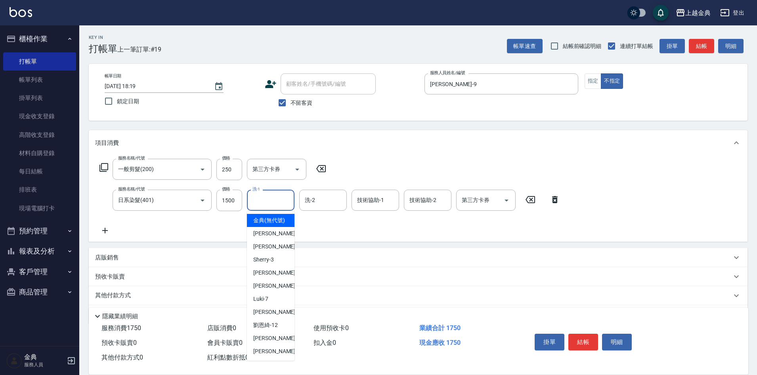
click at [256, 201] on input "洗-1" at bounding box center [271, 200] width 40 height 14
click at [282, 357] on div "[PERSON_NAME] -22" at bounding box center [271, 351] width 48 height 13
type input "[PERSON_NAME]-22"
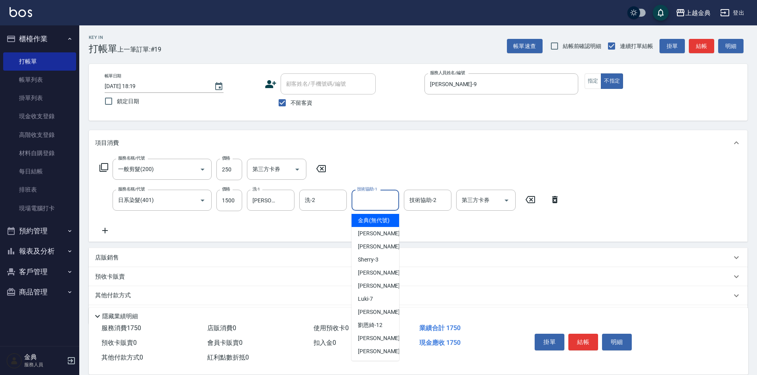
click at [383, 200] on input "技術協助-1" at bounding box center [375, 200] width 40 height 14
click at [378, 358] on div "[PERSON_NAME] -22" at bounding box center [376, 351] width 48 height 13
type input "[PERSON_NAME]-22"
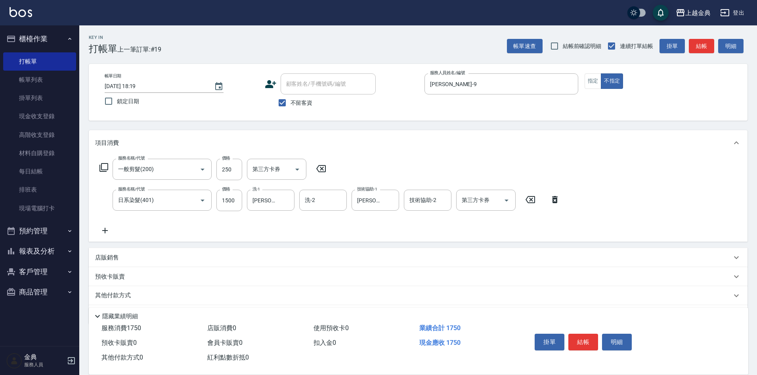
click at [101, 230] on icon at bounding box center [105, 231] width 20 height 10
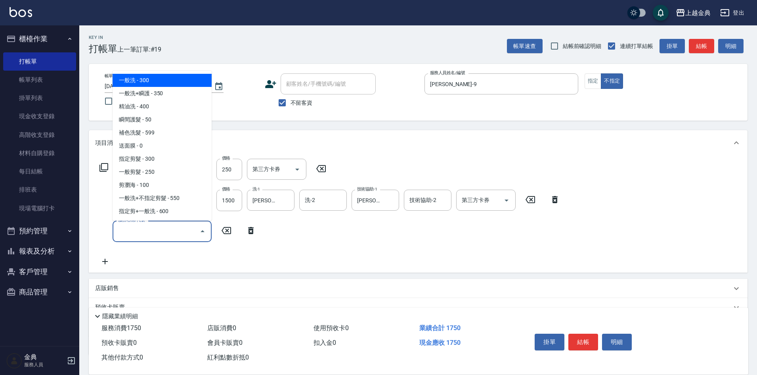
click at [132, 234] on input "服務名稱/代號" at bounding box center [156, 231] width 80 height 14
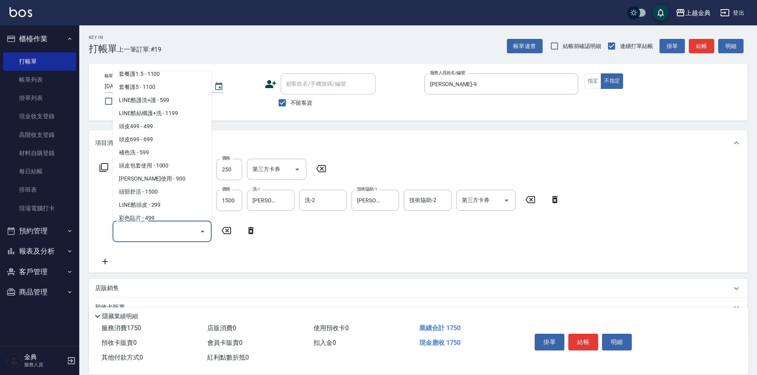
scroll to position [668, 0]
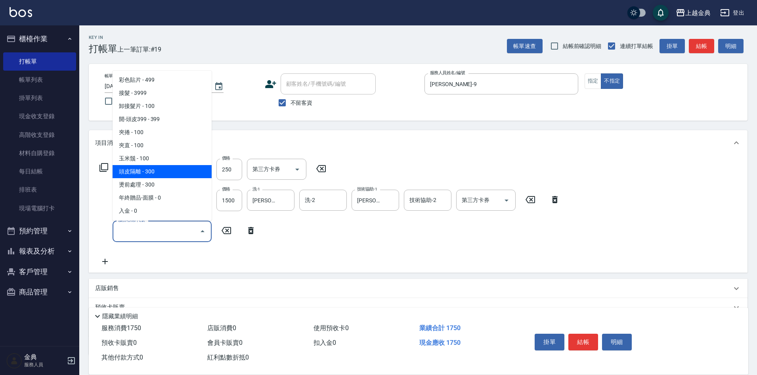
click at [159, 166] on span "頭皮隔離 - 300" at bounding box center [162, 171] width 99 height 13
type input "頭皮隔離(904)"
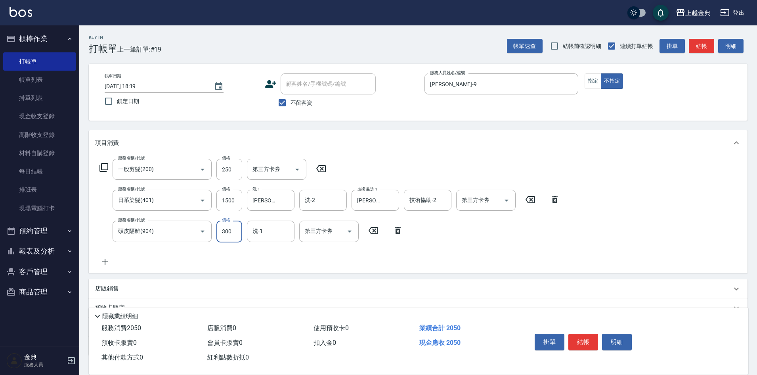
click at [231, 232] on input "300" at bounding box center [230, 230] width 26 height 21
type input "500"
click at [303, 253] on div "服務名稱/代號 一般剪髮(200) 服務名稱/代號 價格 250 價格 第三方卡券 第三方卡券 服務名稱/代號 日系染髮(401) 服務名稱/代號 價格 15…" at bounding box center [330, 212] width 470 height 107
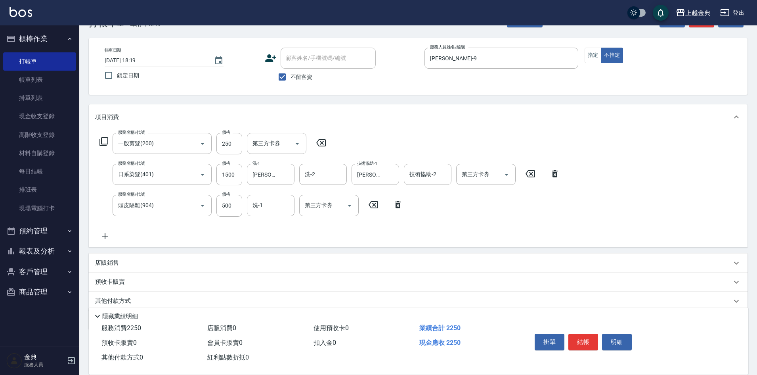
scroll to position [40, 0]
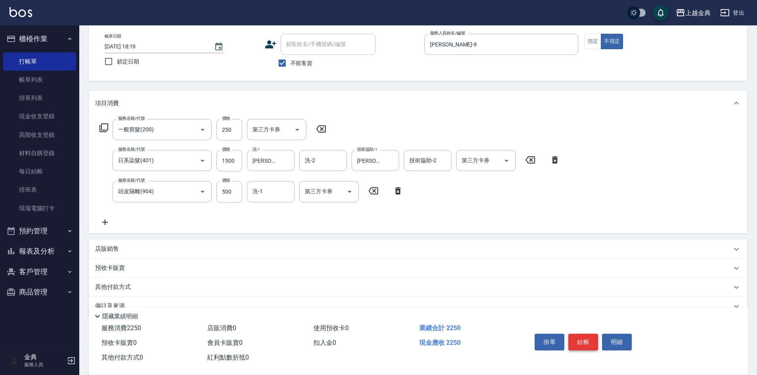
click at [581, 336] on button "結帳" at bounding box center [584, 341] width 30 height 17
type input "[DATE] 18:20"
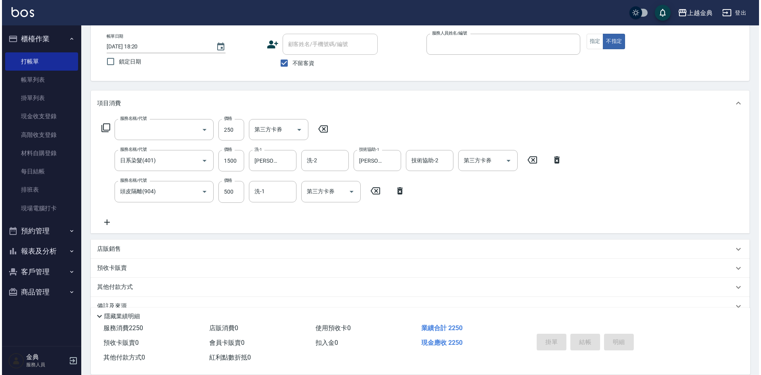
scroll to position [0, 0]
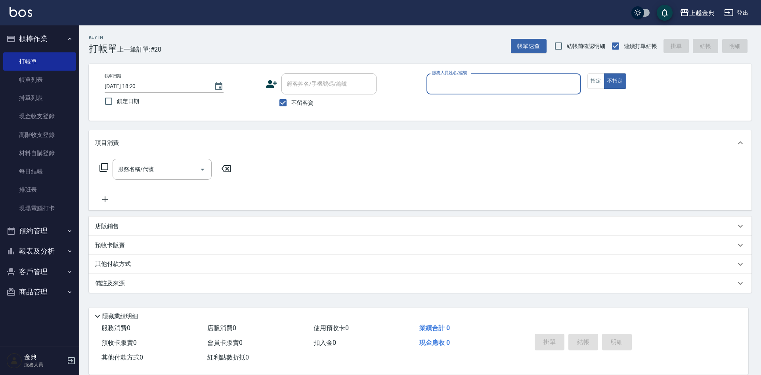
click at [487, 89] on input "服務人員姓名/編號" at bounding box center [504, 84] width 148 height 14
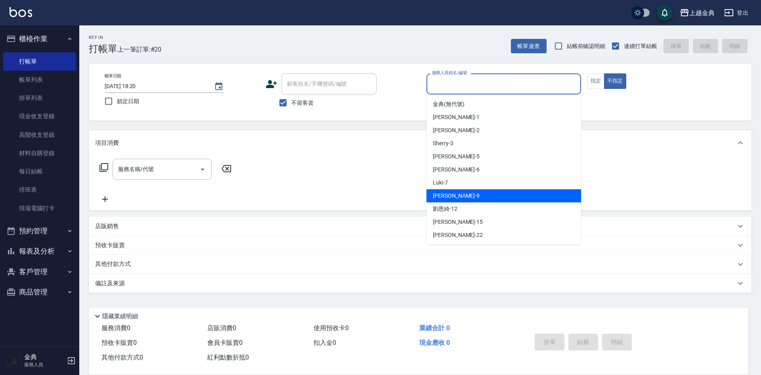
click at [453, 198] on div "[PERSON_NAME] -9" at bounding box center [504, 195] width 155 height 13
type input "[PERSON_NAME]-9"
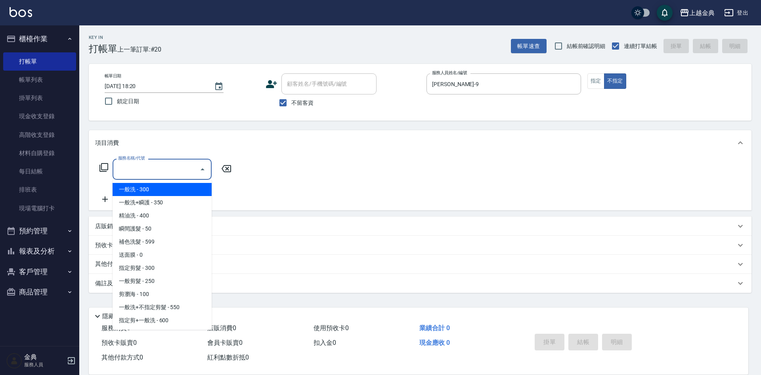
click at [144, 168] on div "服務名稱/代號 服務名稱/代號" at bounding box center [162, 169] width 99 height 21
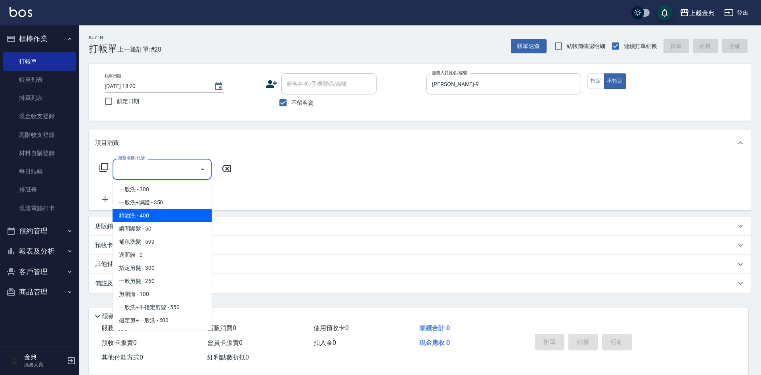
click at [159, 219] on span "精油洗 - 400" at bounding box center [162, 215] width 99 height 13
type input "精油洗(102)"
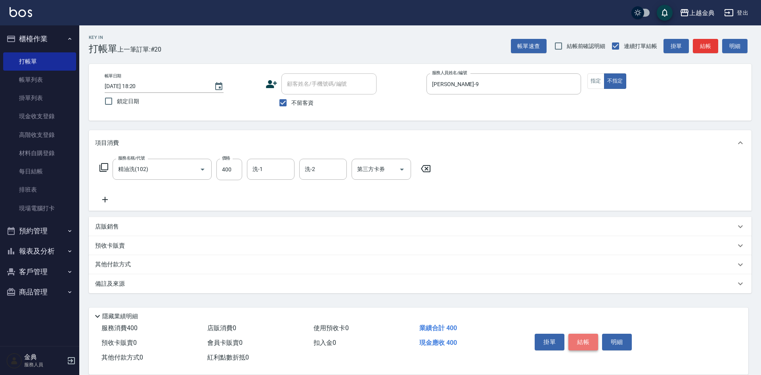
click at [585, 340] on button "結帳" at bounding box center [584, 341] width 30 height 17
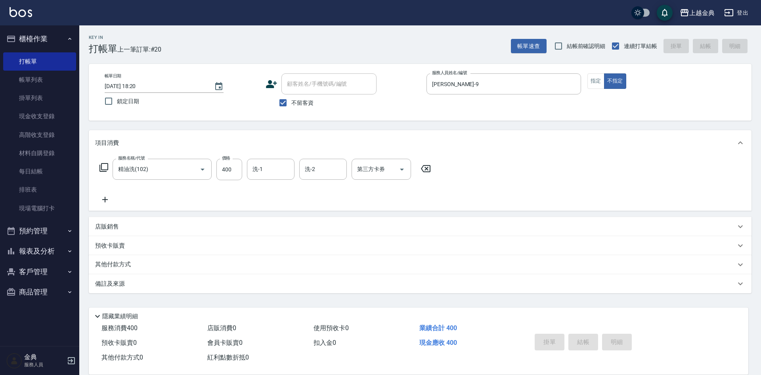
type input "[DATE] 18:57"
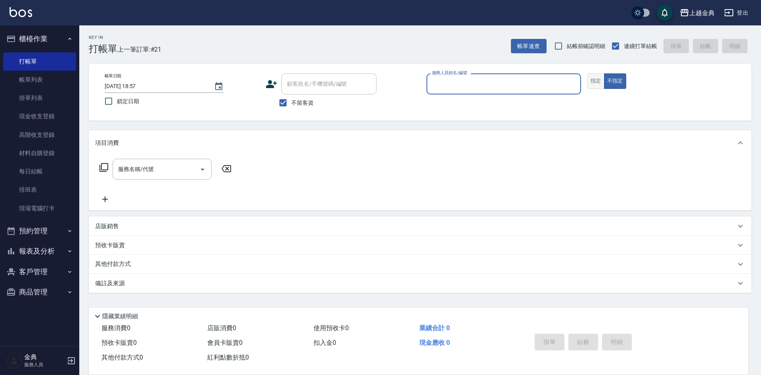
click at [599, 86] on button "指定" at bounding box center [596, 80] width 17 height 15
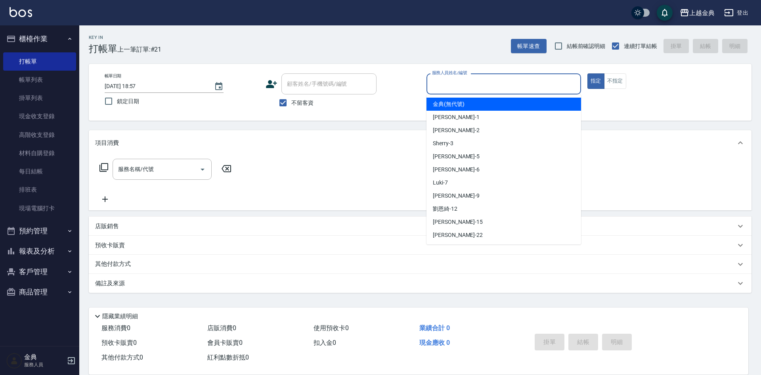
click at [535, 82] on input "服務人員姓名/編號" at bounding box center [504, 84] width 148 height 14
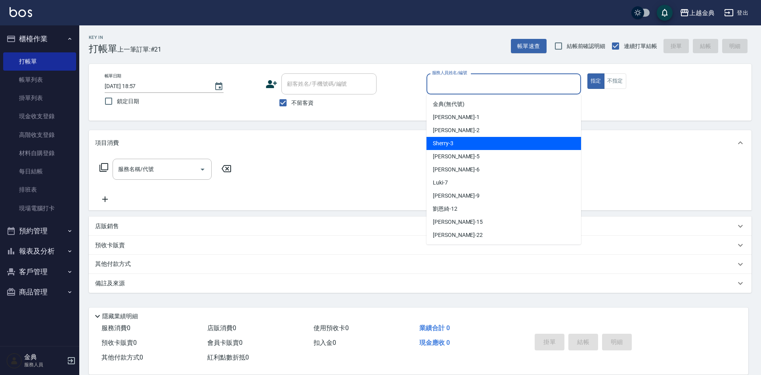
click at [461, 144] on div "Sherry -3" at bounding box center [504, 143] width 155 height 13
type input "Sherry-3"
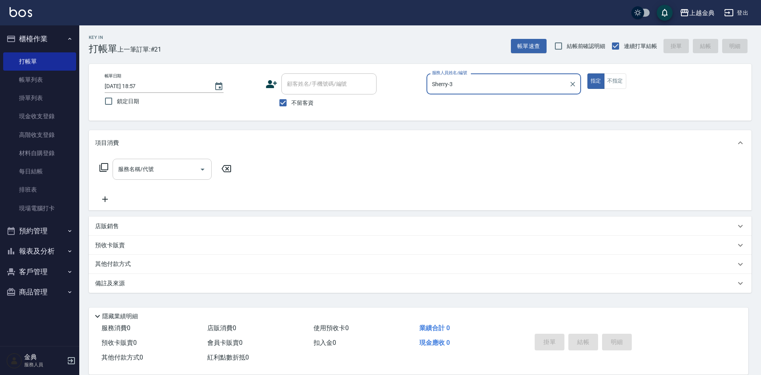
click at [159, 174] on input "服務名稱/代號" at bounding box center [156, 169] width 80 height 14
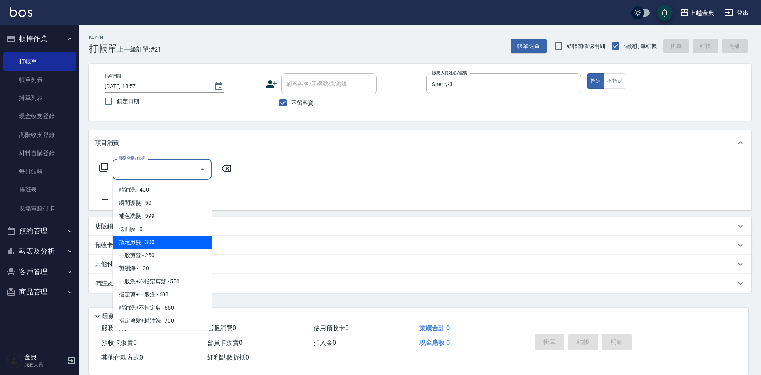
scroll to position [40, 0]
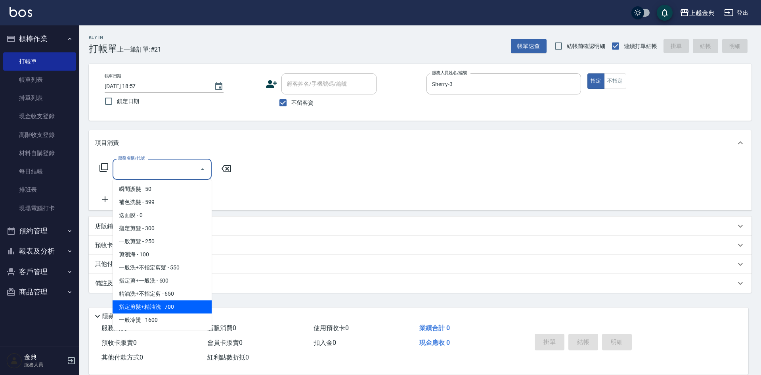
click at [172, 305] on span "指定剪髮+精油洗 - 700" at bounding box center [162, 306] width 99 height 13
type input "指定剪髮+精油洗(207)"
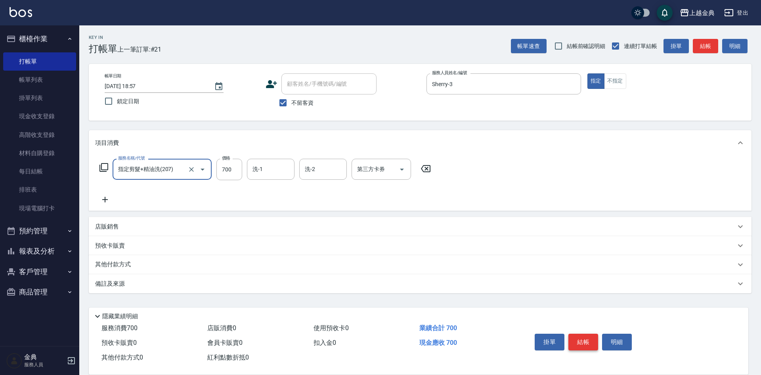
click at [580, 340] on button "結帳" at bounding box center [584, 341] width 30 height 17
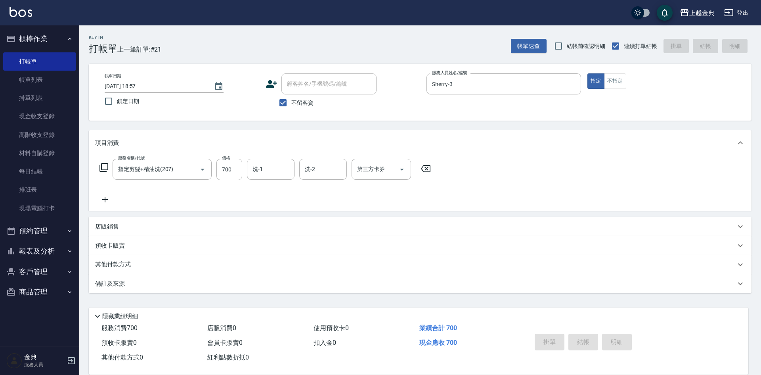
type input "[DATE] 18:58"
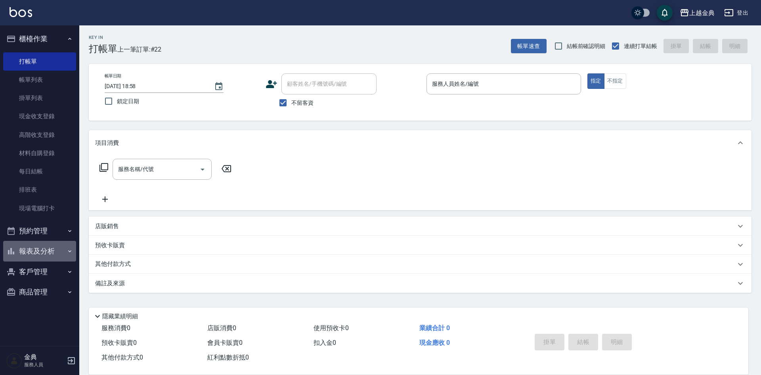
click at [44, 251] on button "報表及分析" at bounding box center [39, 251] width 73 height 21
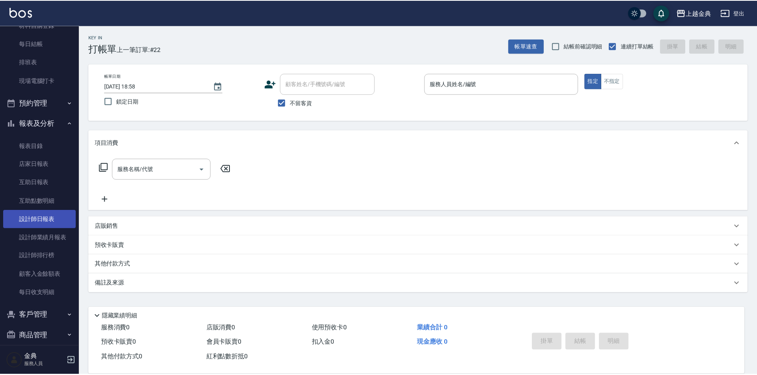
scroll to position [137, 0]
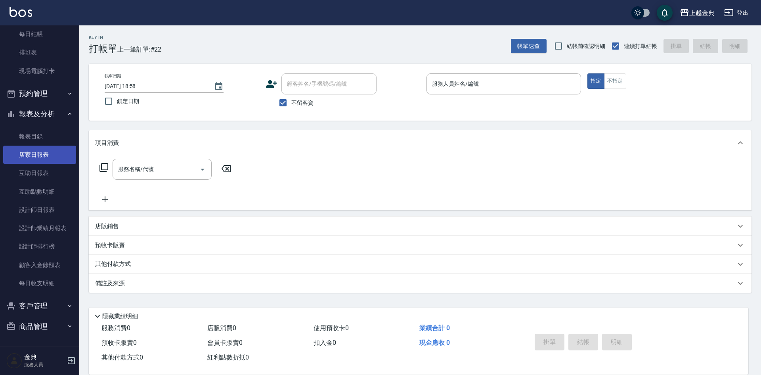
click at [42, 155] on link "店家日報表" at bounding box center [39, 155] width 73 height 18
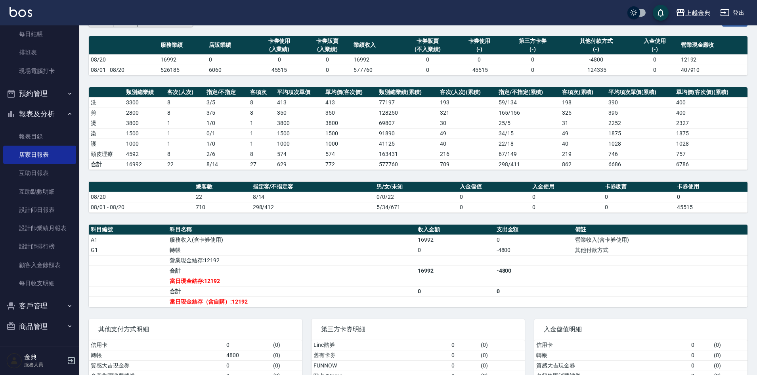
scroll to position [77, 0]
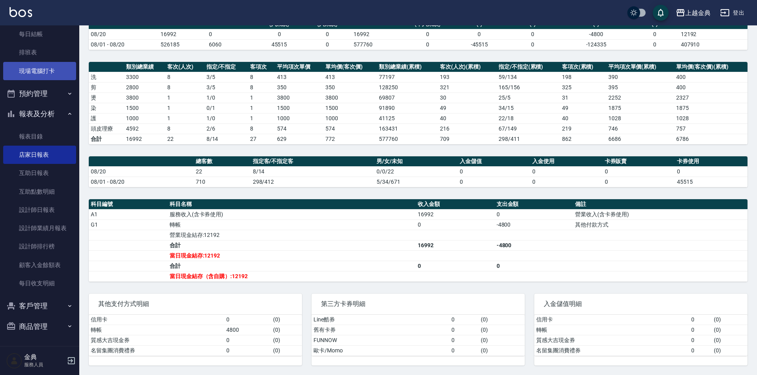
click at [36, 69] on link "現場電腦打卡" at bounding box center [39, 71] width 73 height 18
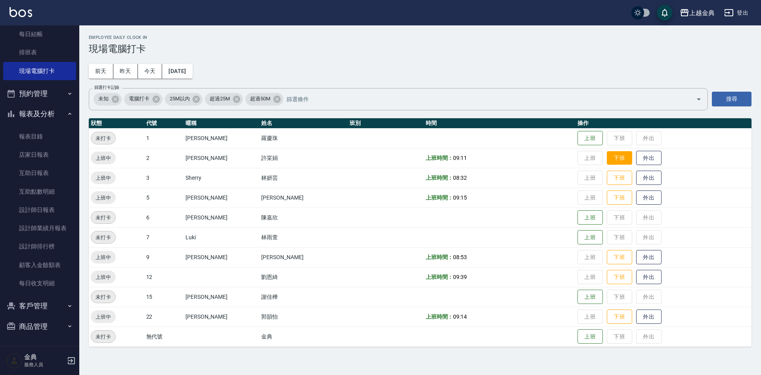
click at [611, 157] on button "下班" at bounding box center [619, 158] width 25 height 14
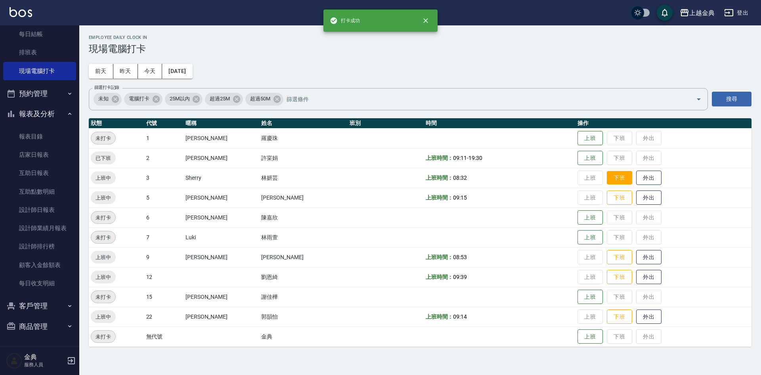
click at [607, 176] on button "下班" at bounding box center [619, 178] width 25 height 14
click at [607, 196] on button "下班" at bounding box center [619, 198] width 25 height 14
click at [607, 258] on button "下班" at bounding box center [619, 257] width 25 height 14
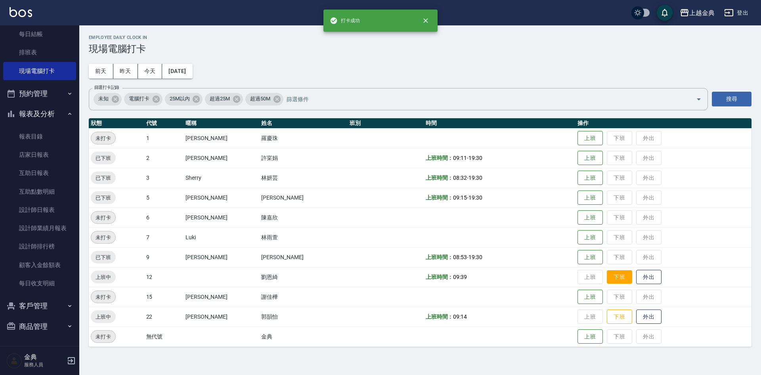
click at [607, 274] on button "下班" at bounding box center [619, 277] width 25 height 14
click at [607, 314] on button "下班" at bounding box center [619, 317] width 25 height 14
